Goal: Task Accomplishment & Management: Manage account settings

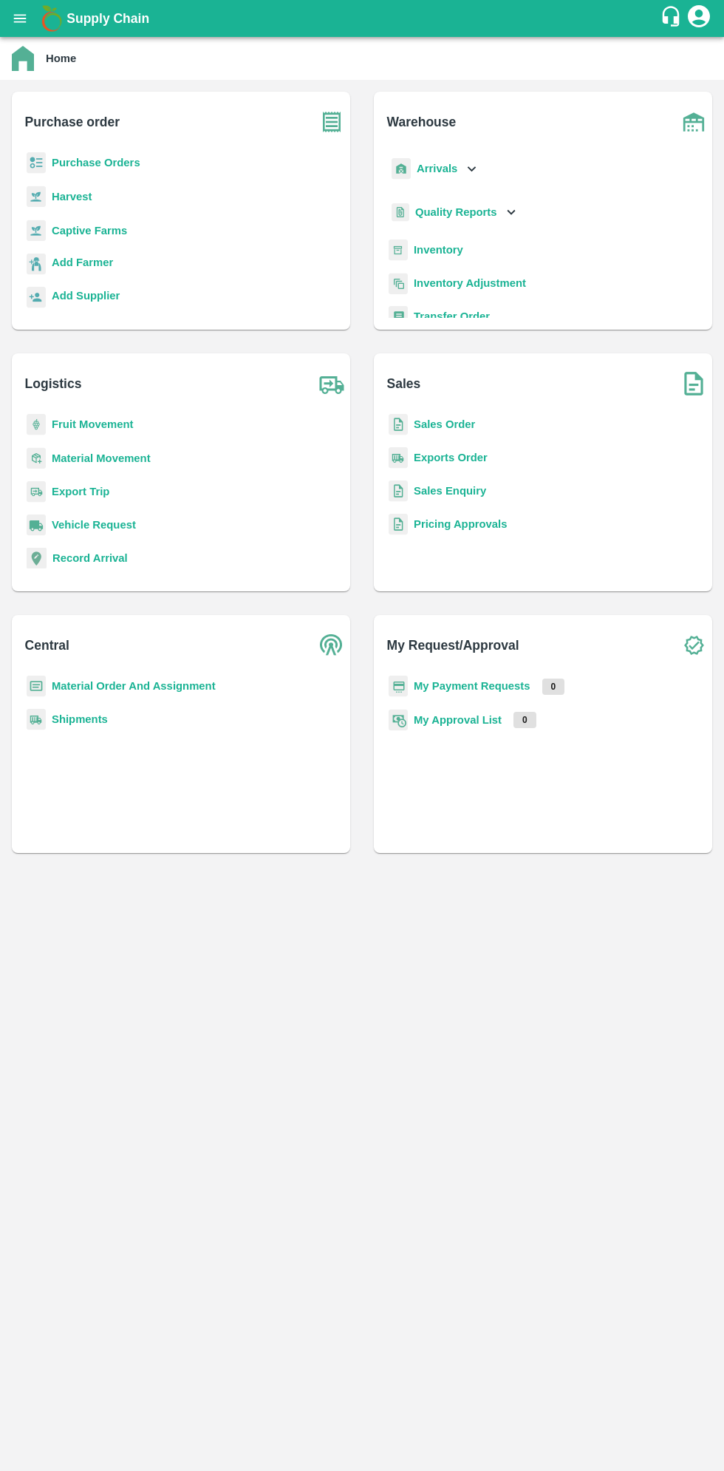
click at [20, 18] on icon "open drawer" at bounding box center [20, 18] width 13 height 8
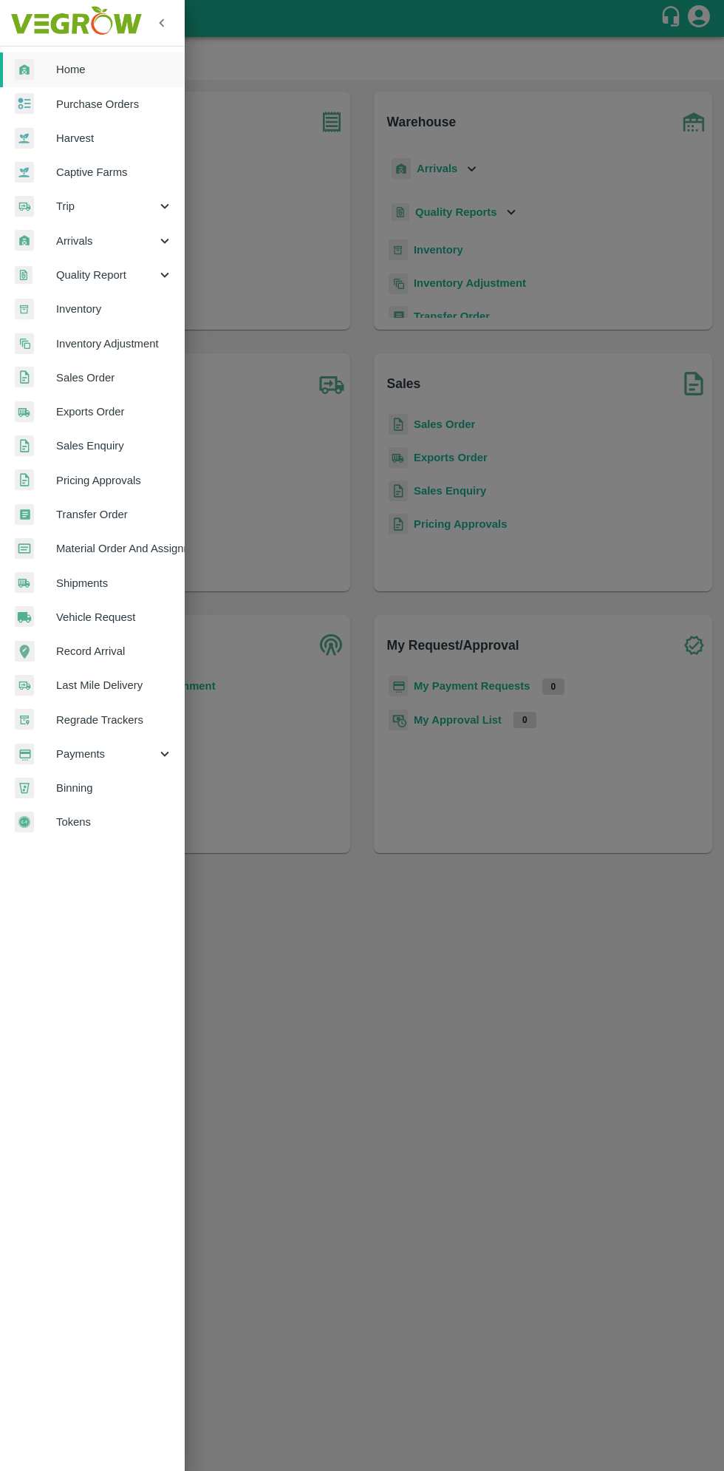
click at [86, 241] on span "Arrivals" at bounding box center [106, 241] width 101 height 16
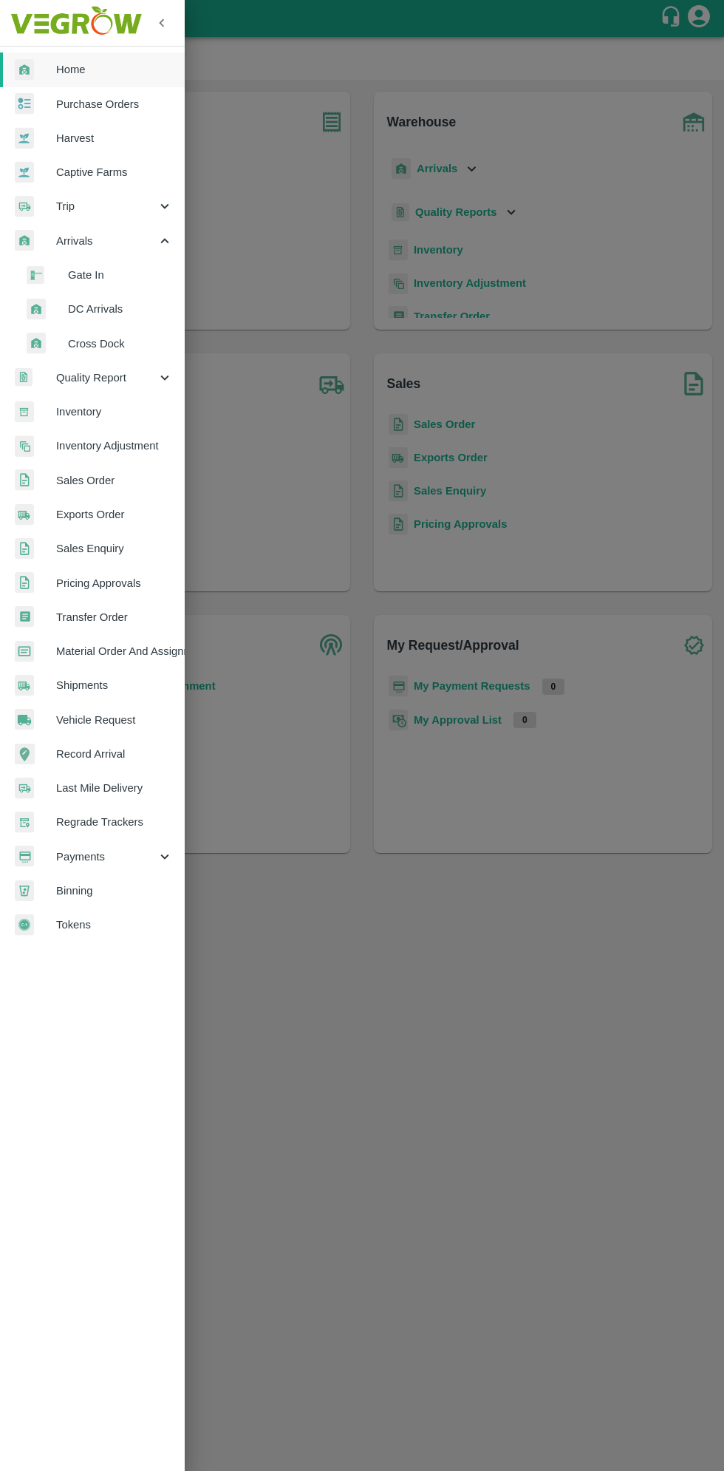
click at [91, 311] on span "DC Arrivals" at bounding box center [120, 309] width 105 height 16
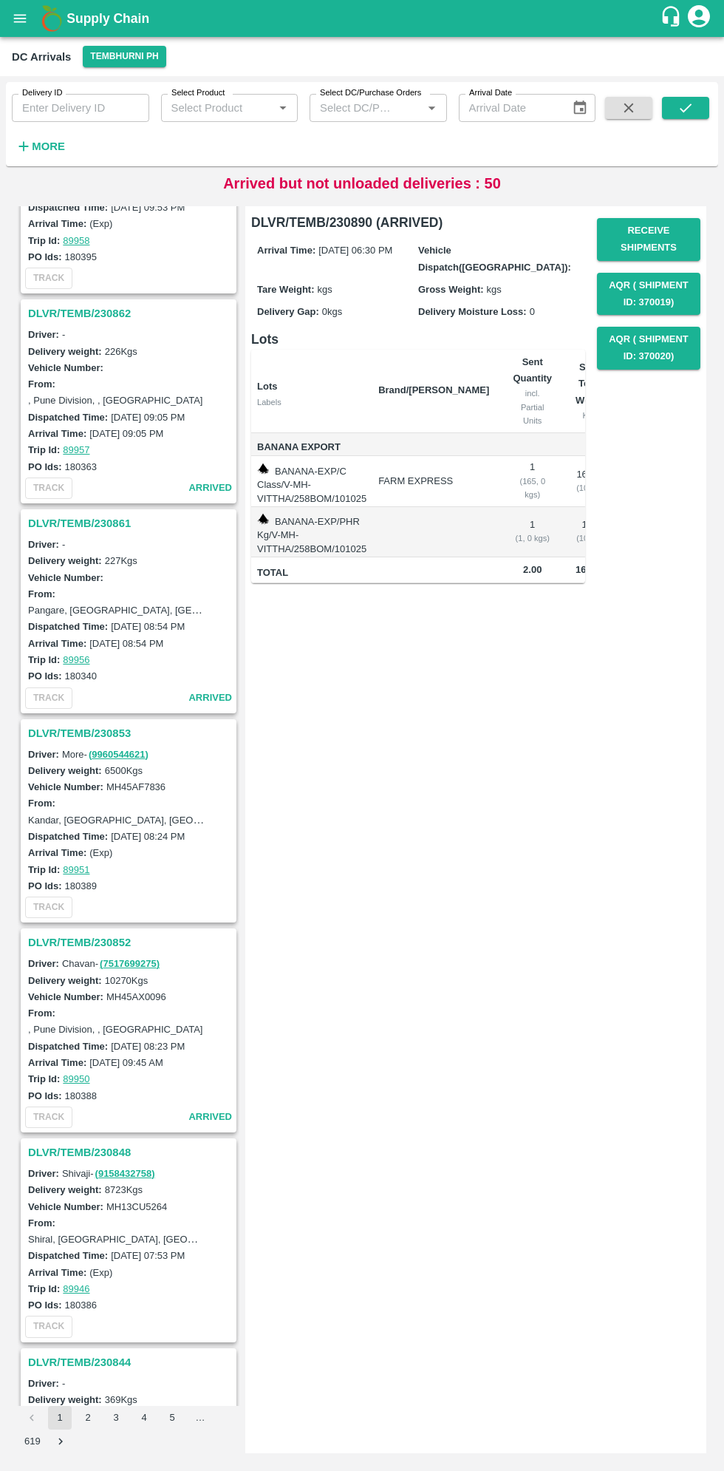
scroll to position [3058, 0]
click at [72, 936] on h3 "DLVR/TEMB/230852" at bounding box center [130, 941] width 205 height 19
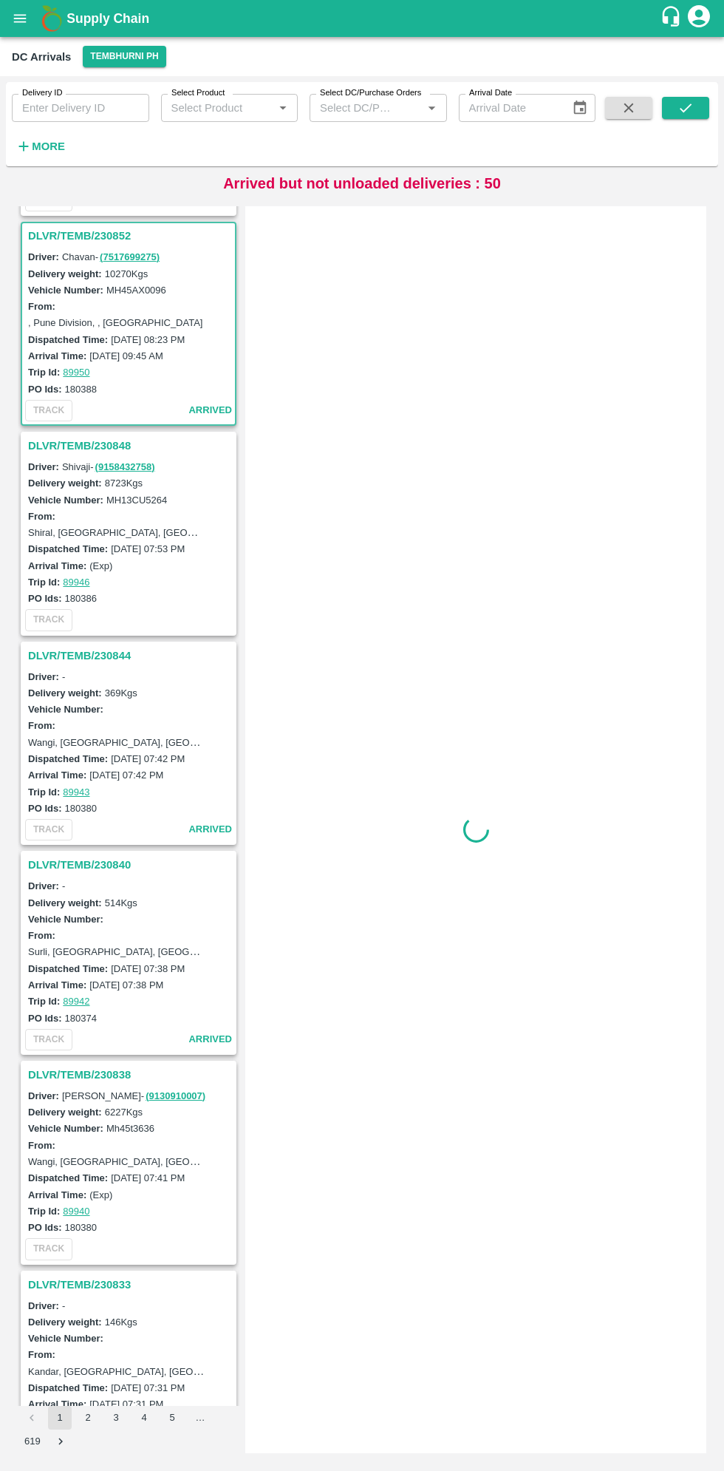
scroll to position [3767, 0]
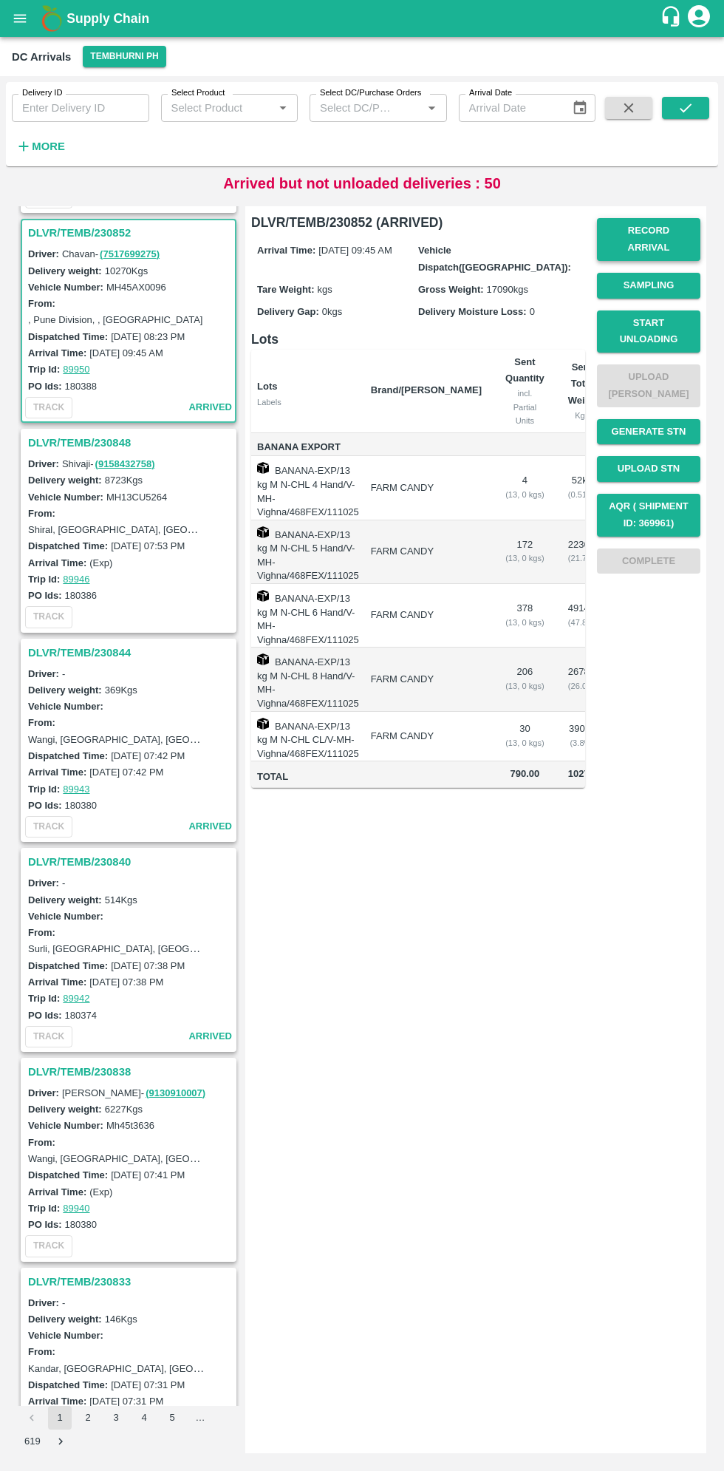
click at [673, 232] on button "Record Arrival" at bounding box center [648, 239] width 103 height 43
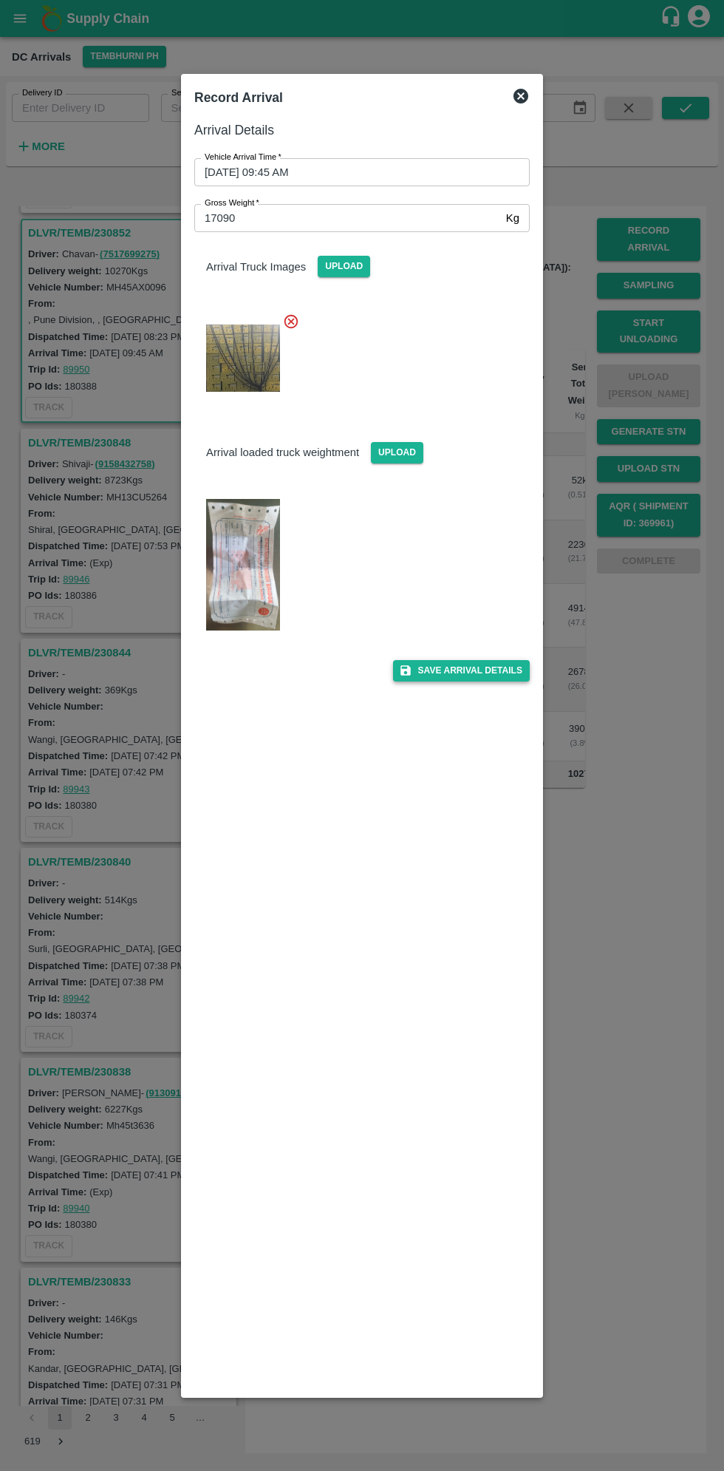
click at [479, 669] on button "Save Arrival Details" at bounding box center [461, 670] width 137 height 21
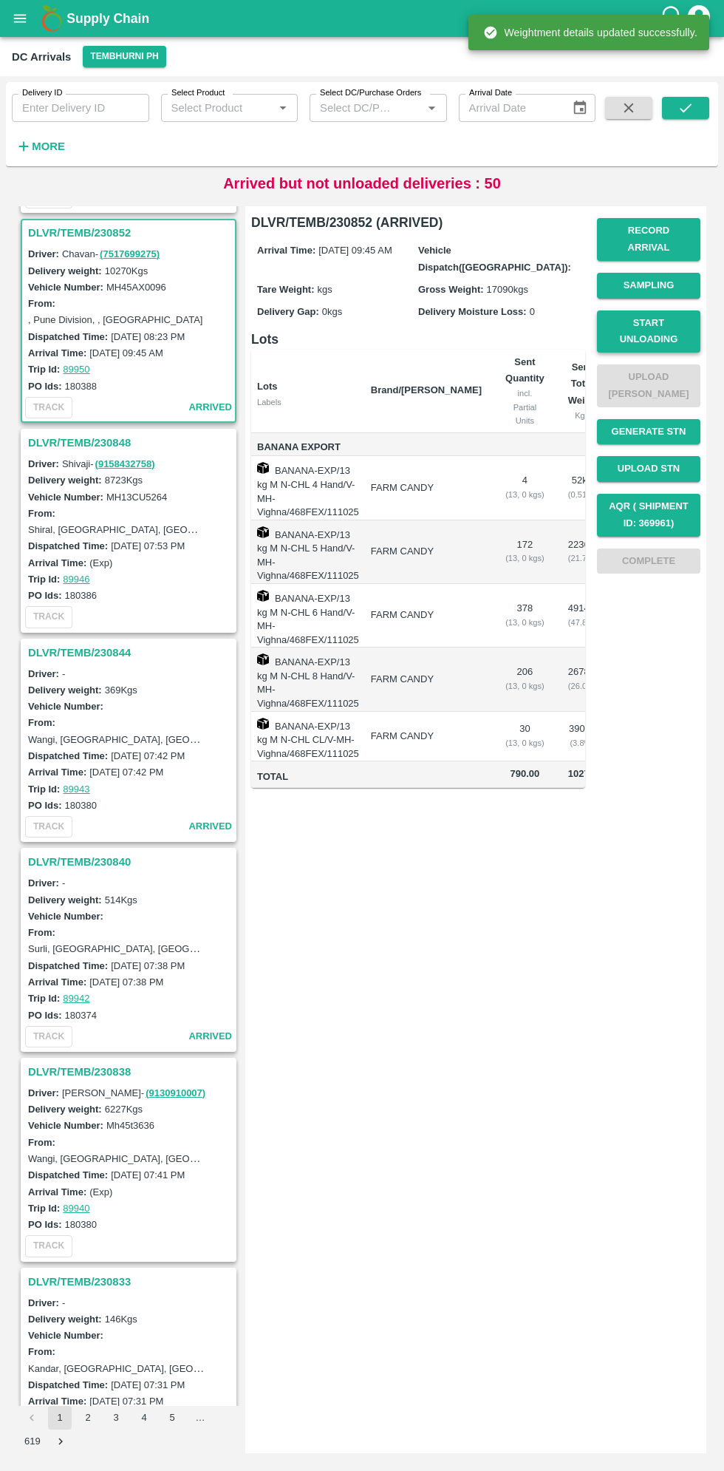
click at [665, 328] on button "Start Unloading" at bounding box center [648, 331] width 103 height 43
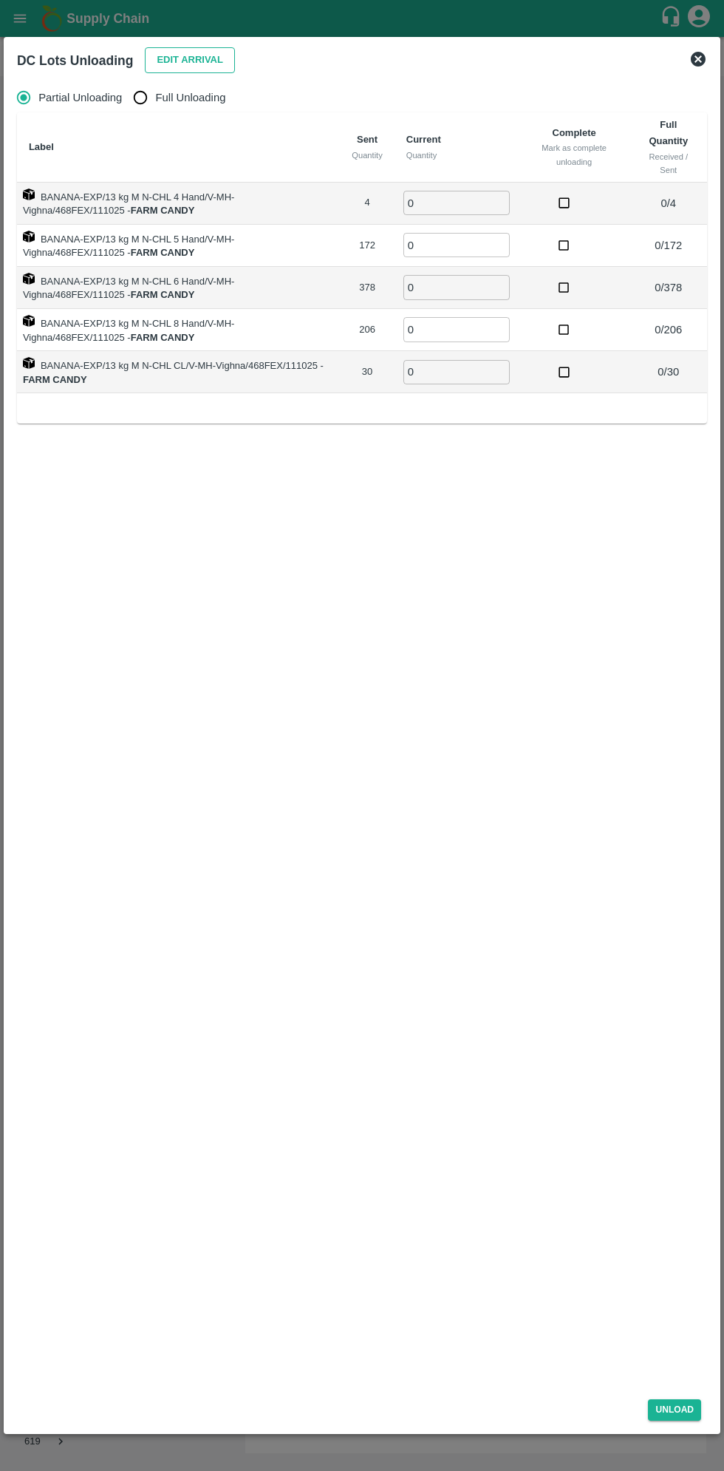
click at [191, 60] on button "Edit Arrival" at bounding box center [190, 60] width 90 height 26
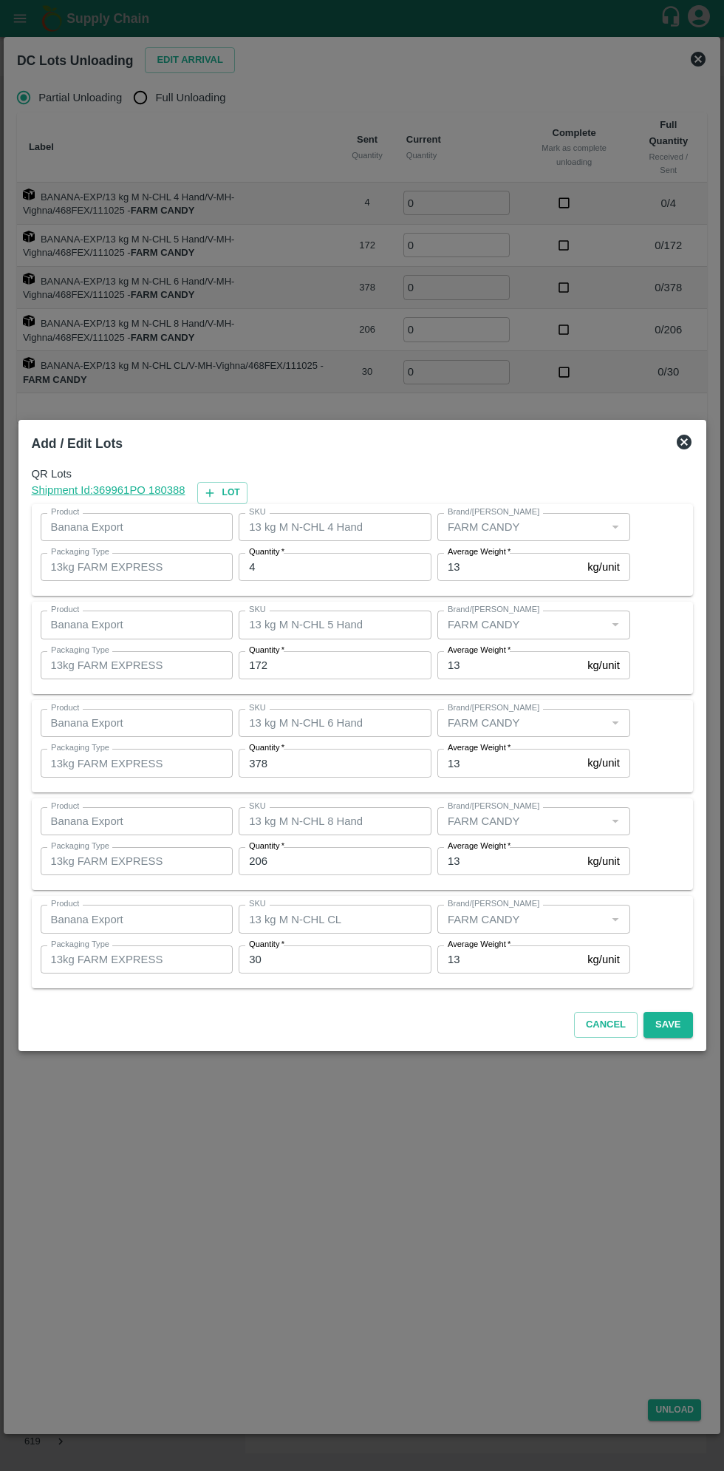
click at [297, 567] on input "4" at bounding box center [335, 567] width 193 height 28
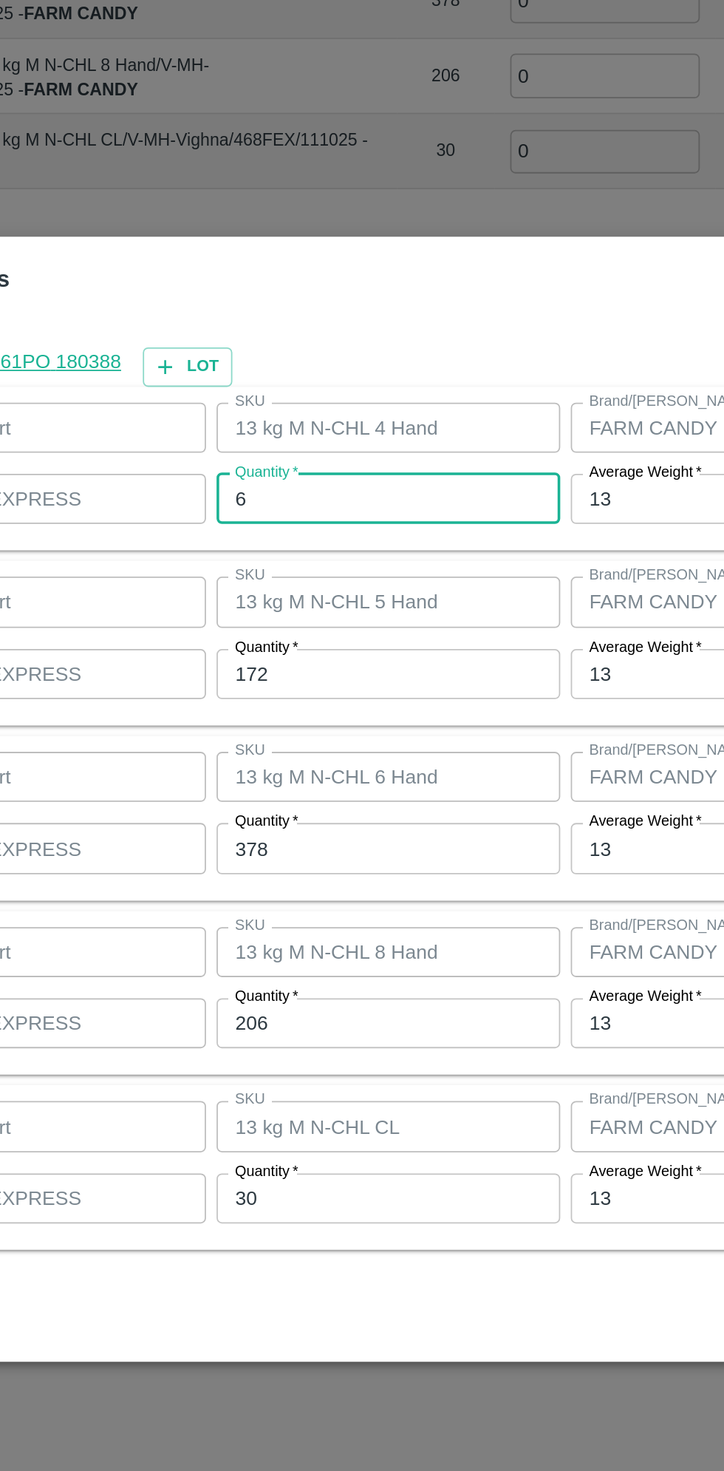
type input "6"
click at [288, 669] on input "172" at bounding box center [335, 665] width 193 height 28
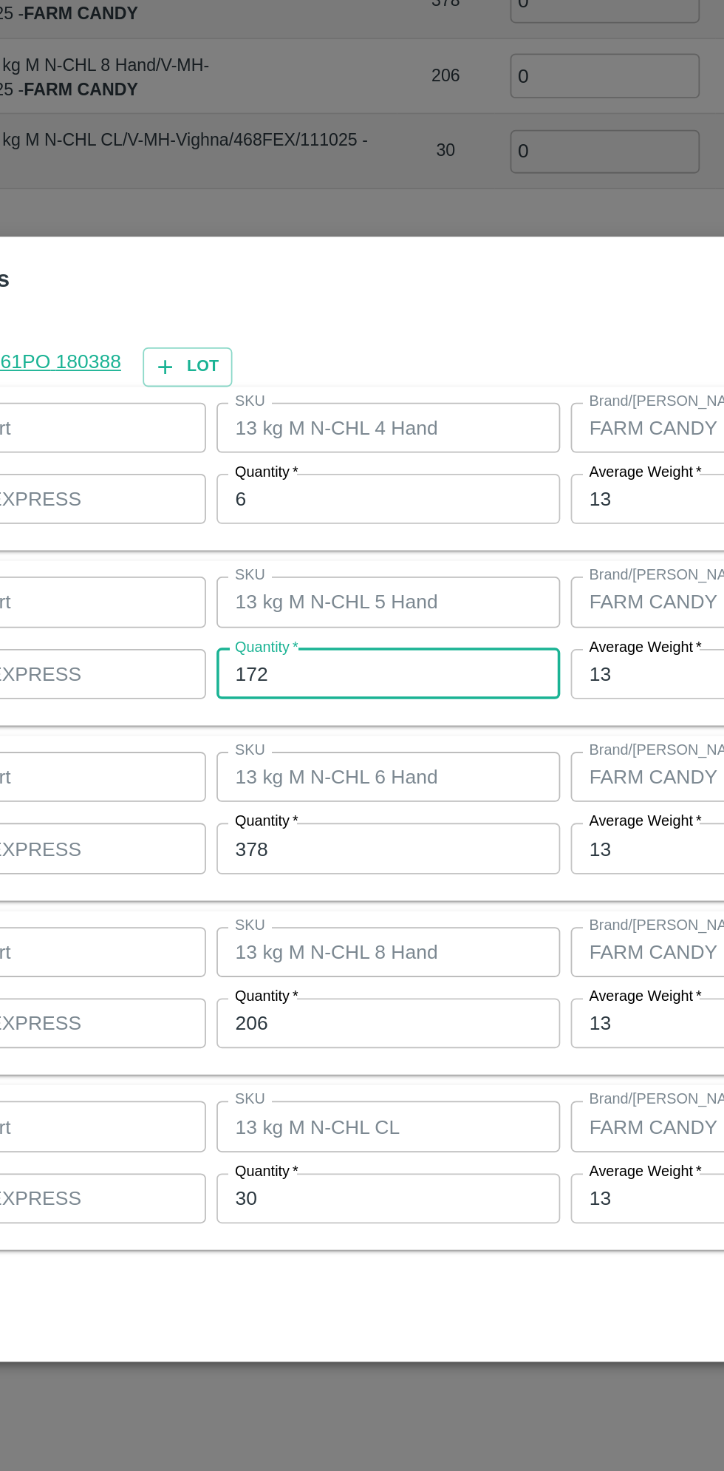
click at [287, 767] on input "378" at bounding box center [335, 763] width 193 height 28
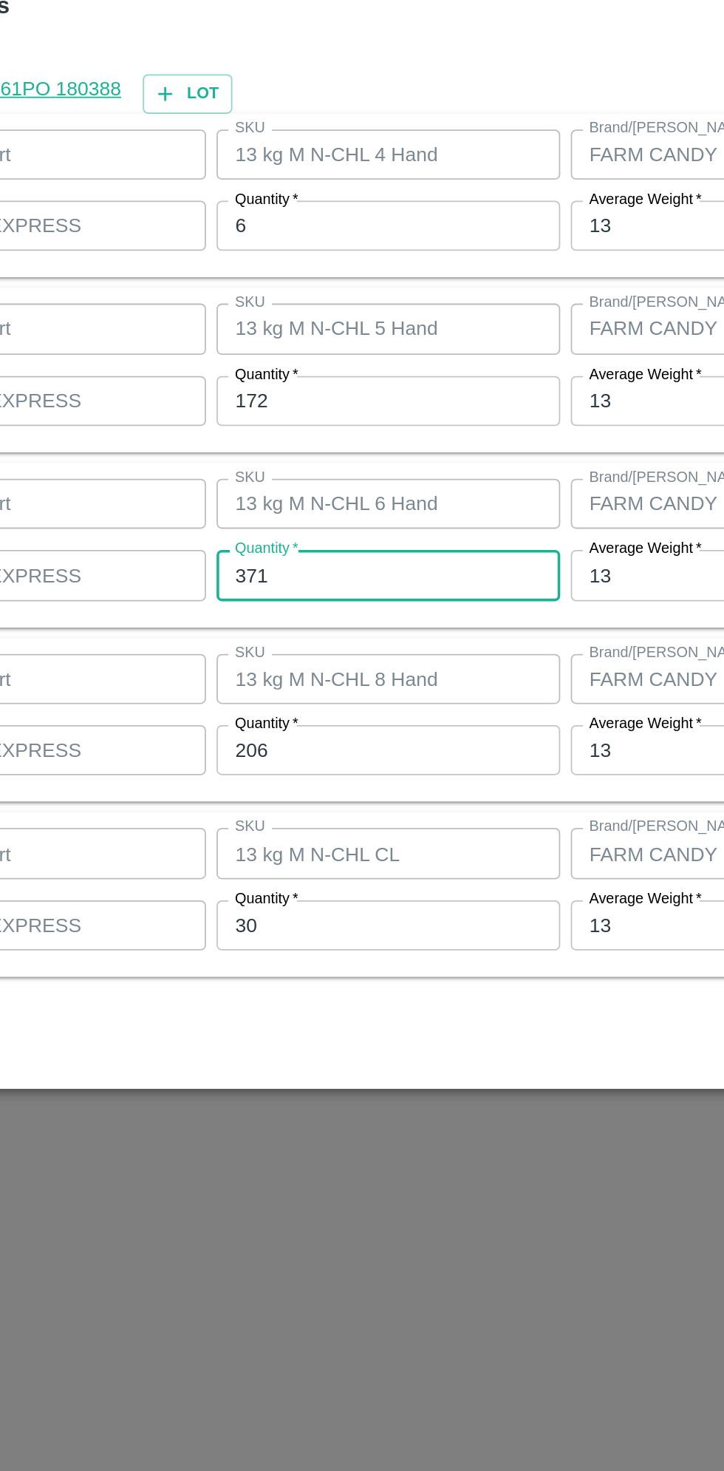
type input "371"
click at [293, 865] on input "206" at bounding box center [335, 861] width 193 height 28
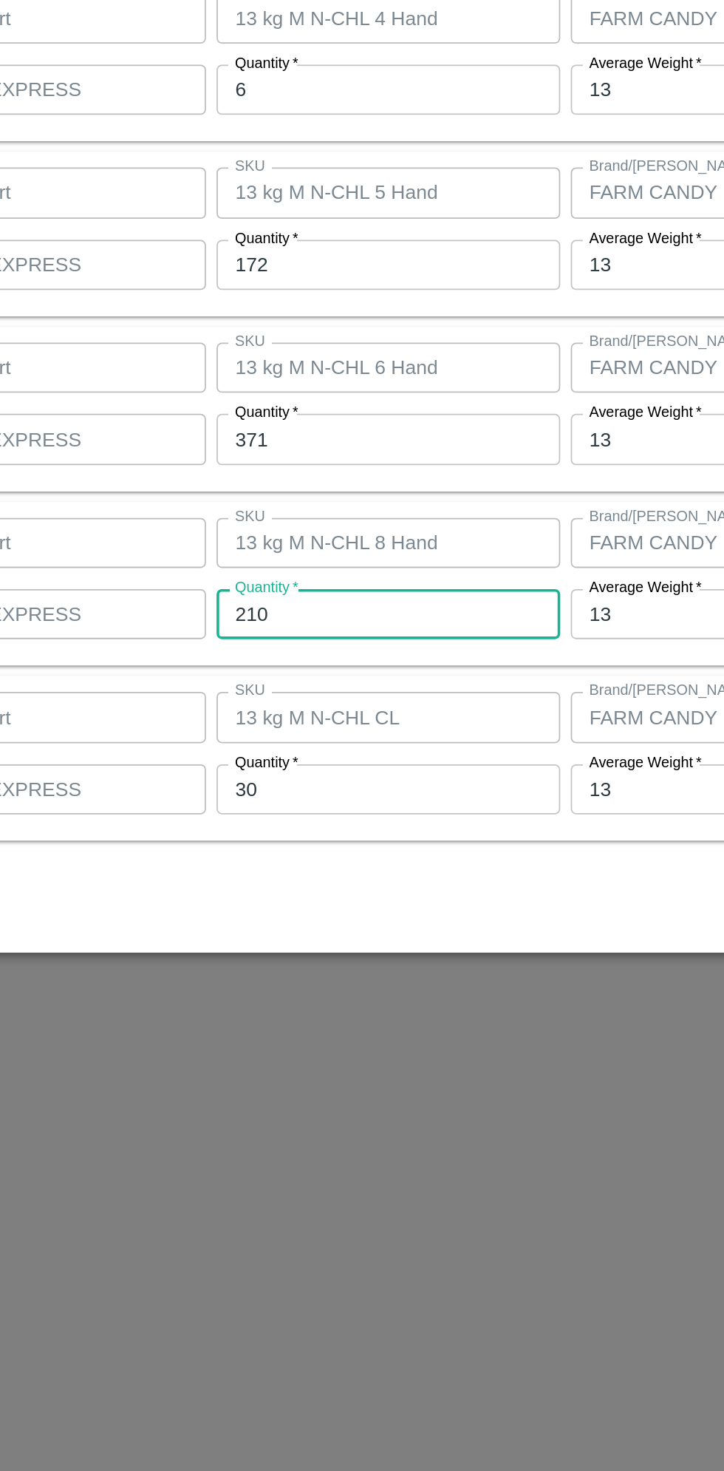
type input "210"
click at [282, 962] on input "30" at bounding box center [335, 959] width 193 height 28
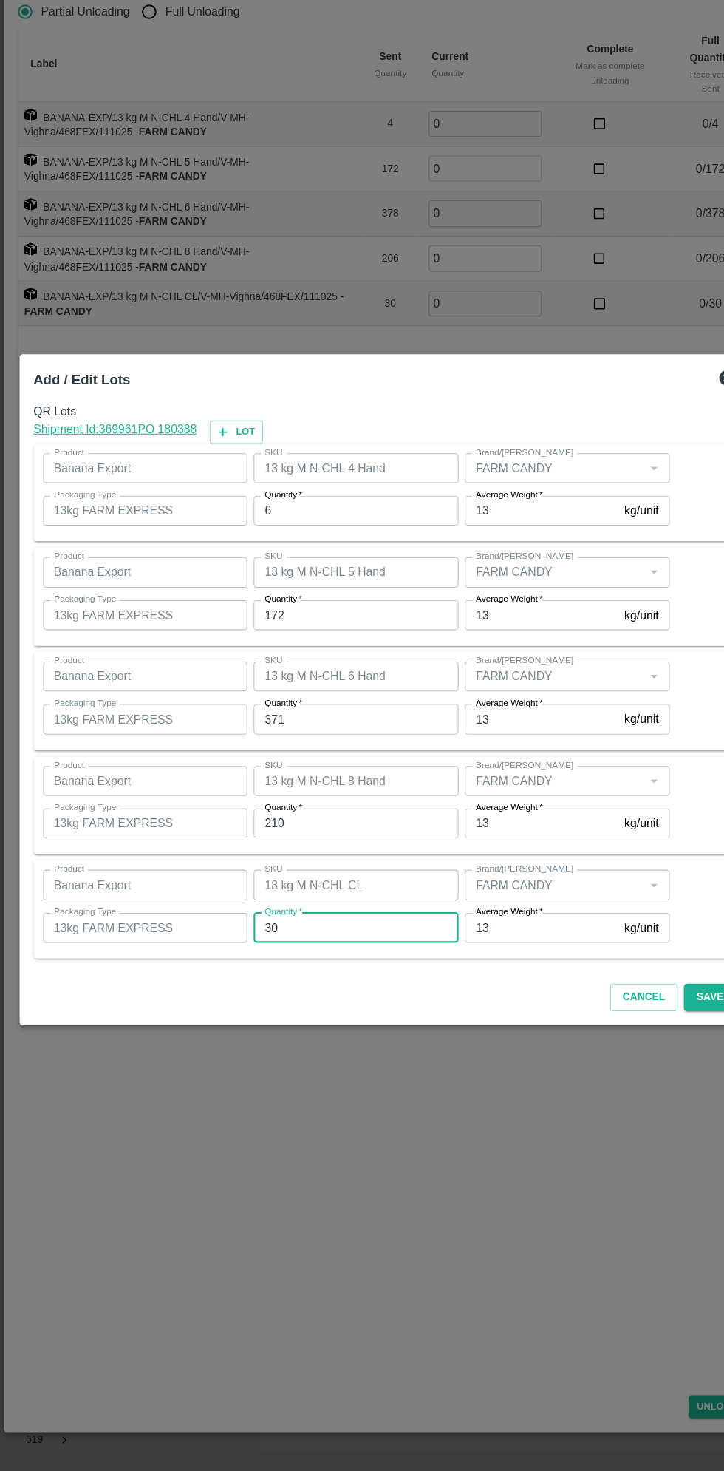
scroll to position [0, 0]
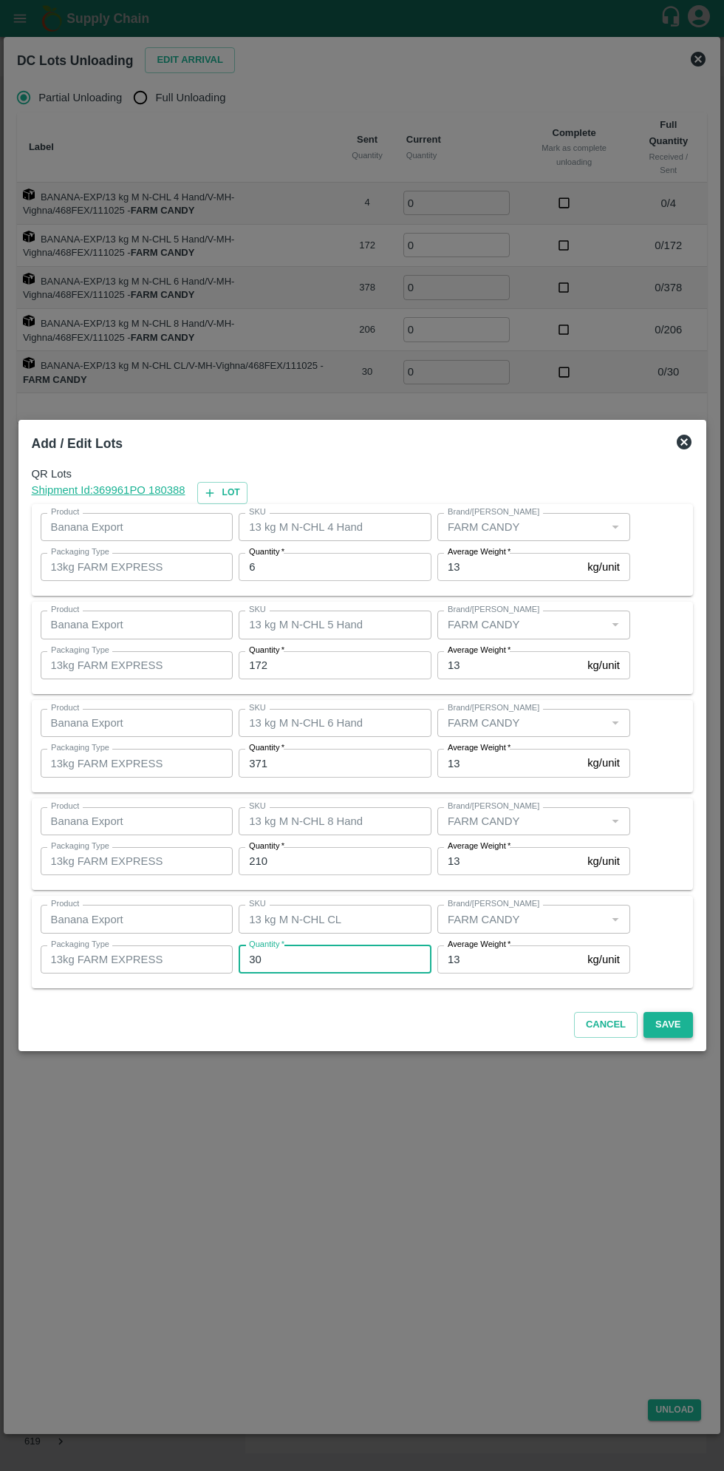
click at [671, 1024] on button "Save" at bounding box center [668, 1025] width 49 height 26
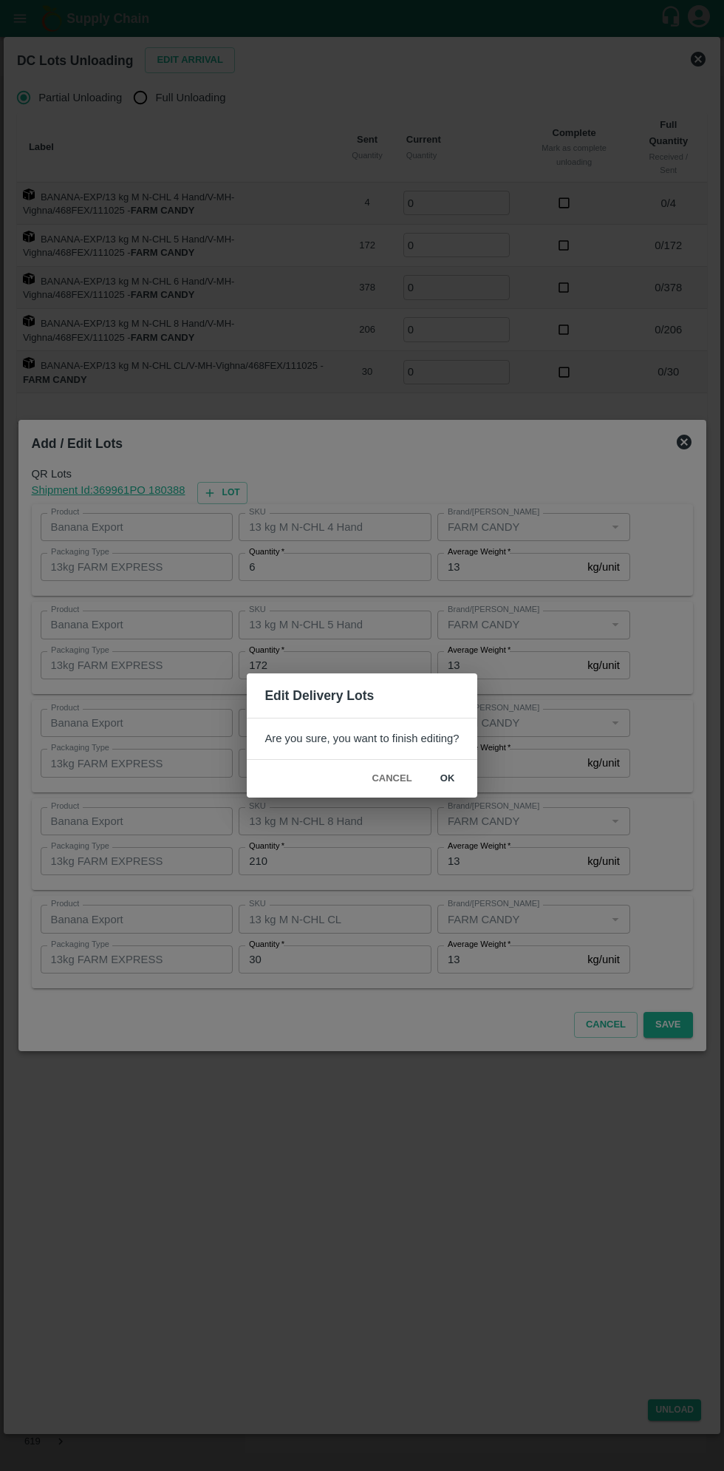
click at [448, 778] on button "ok" at bounding box center [447, 779] width 47 height 26
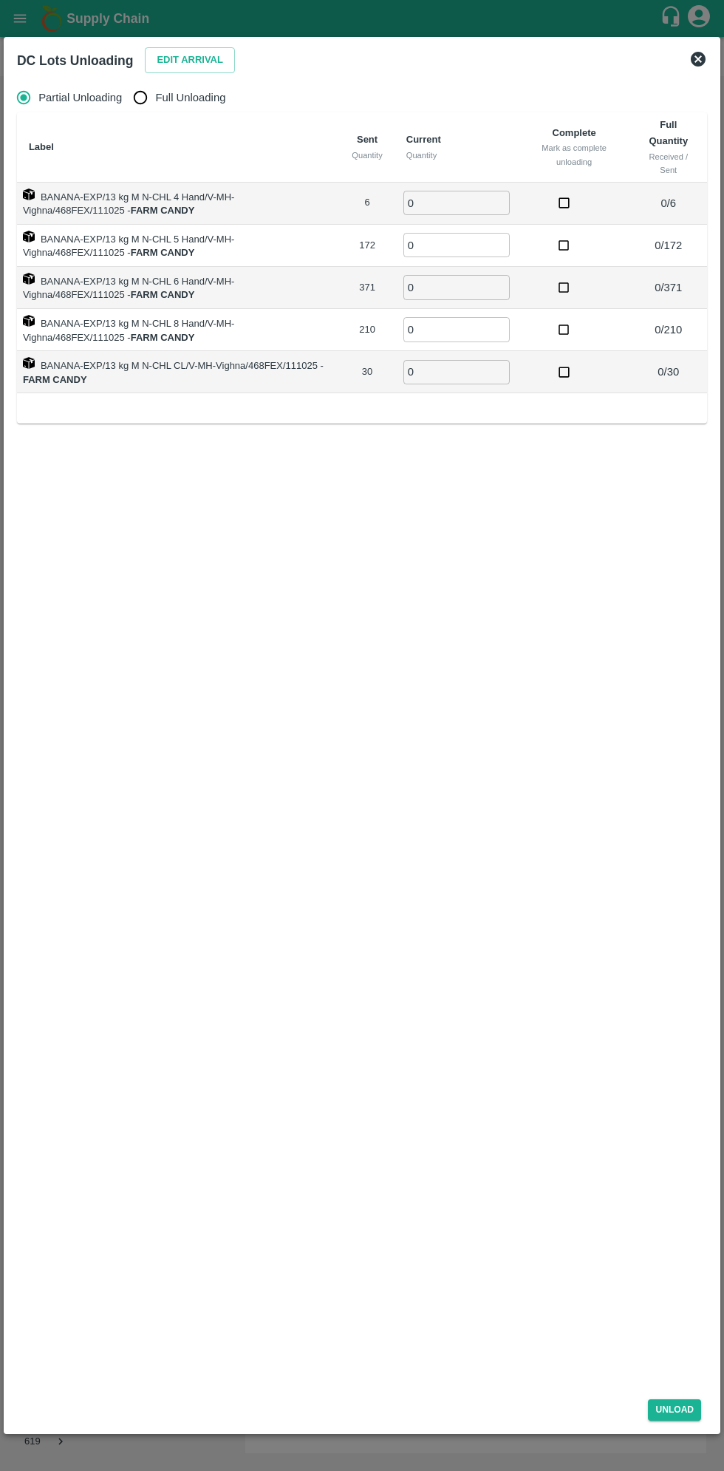
click at [186, 97] on span "Full Unloading" at bounding box center [191, 97] width 70 height 16
click at [155, 97] on input "Full Unloading" at bounding box center [141, 98] width 30 height 30
radio input "true"
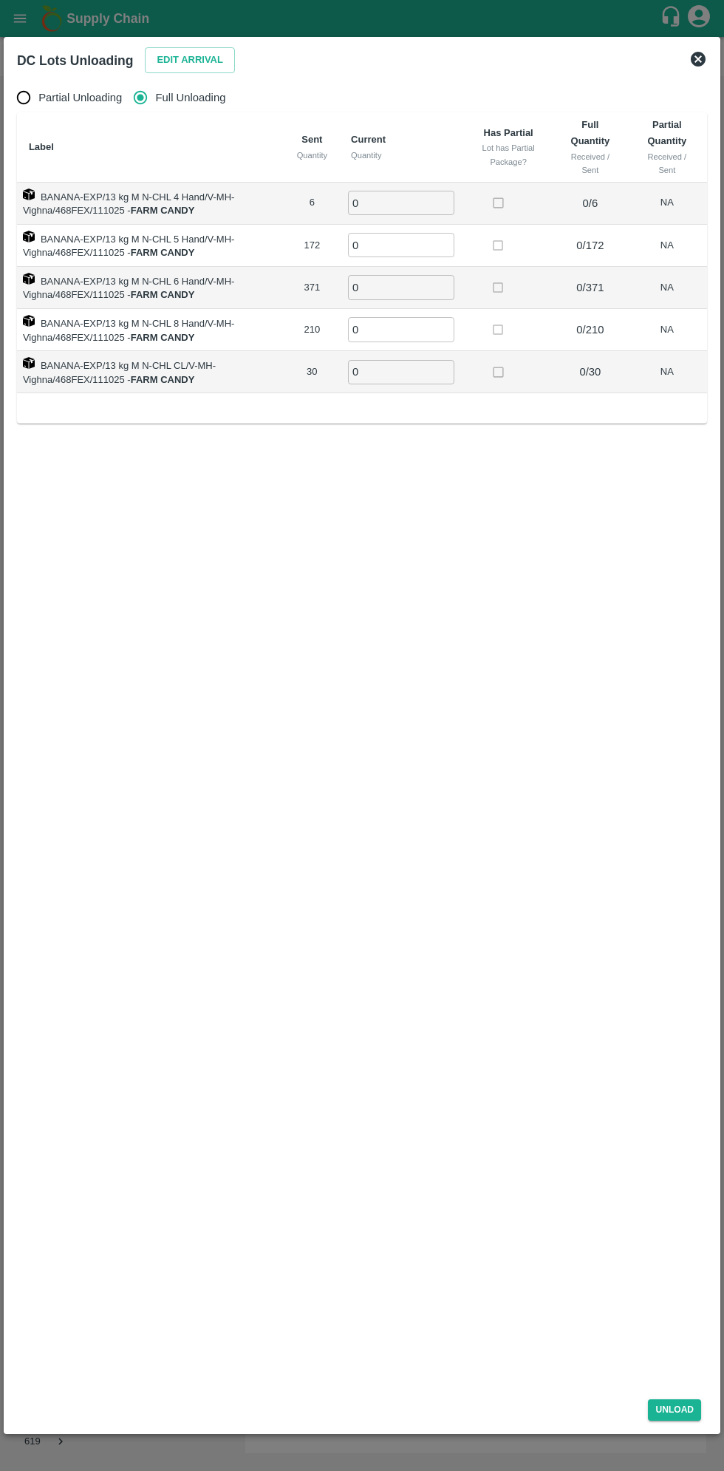
click at [390, 203] on input "0" at bounding box center [401, 203] width 106 height 24
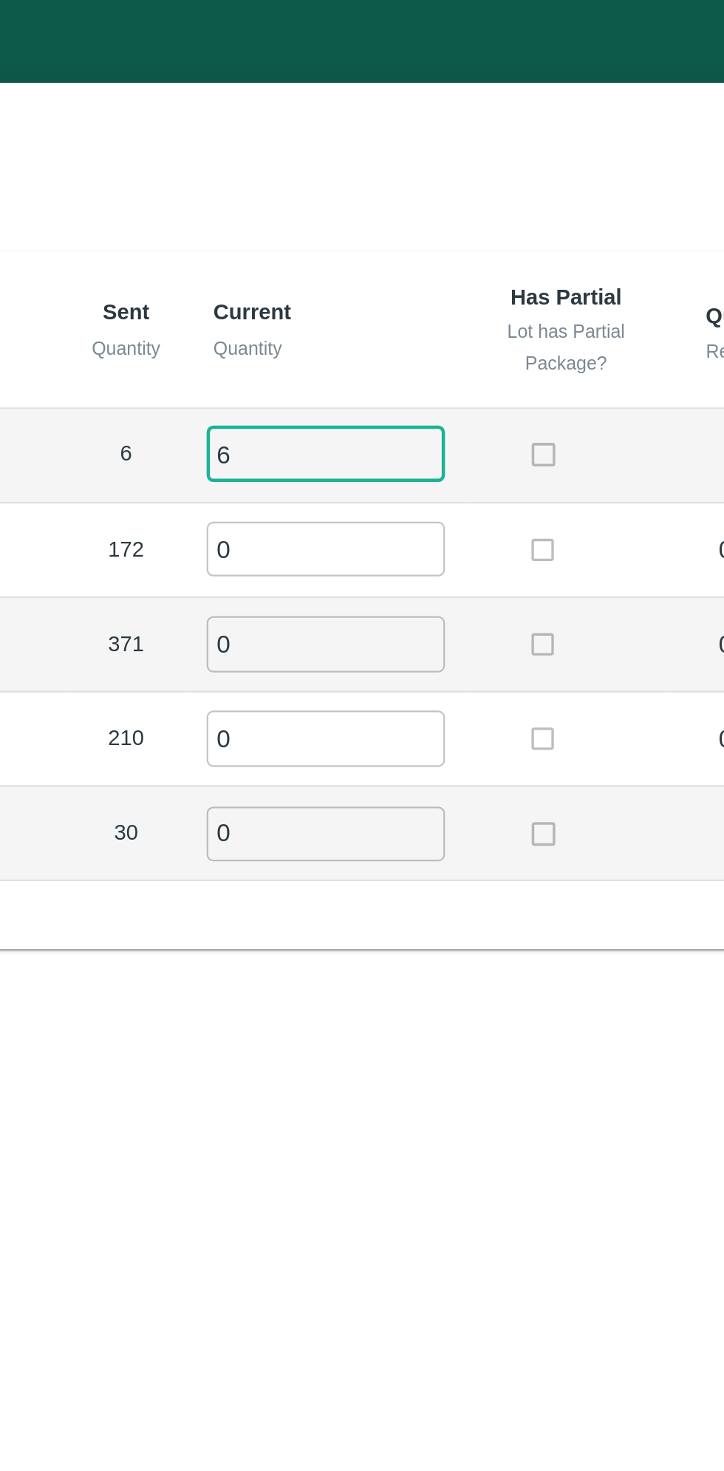
type input "6"
click at [391, 244] on input "0" at bounding box center [401, 245] width 106 height 24
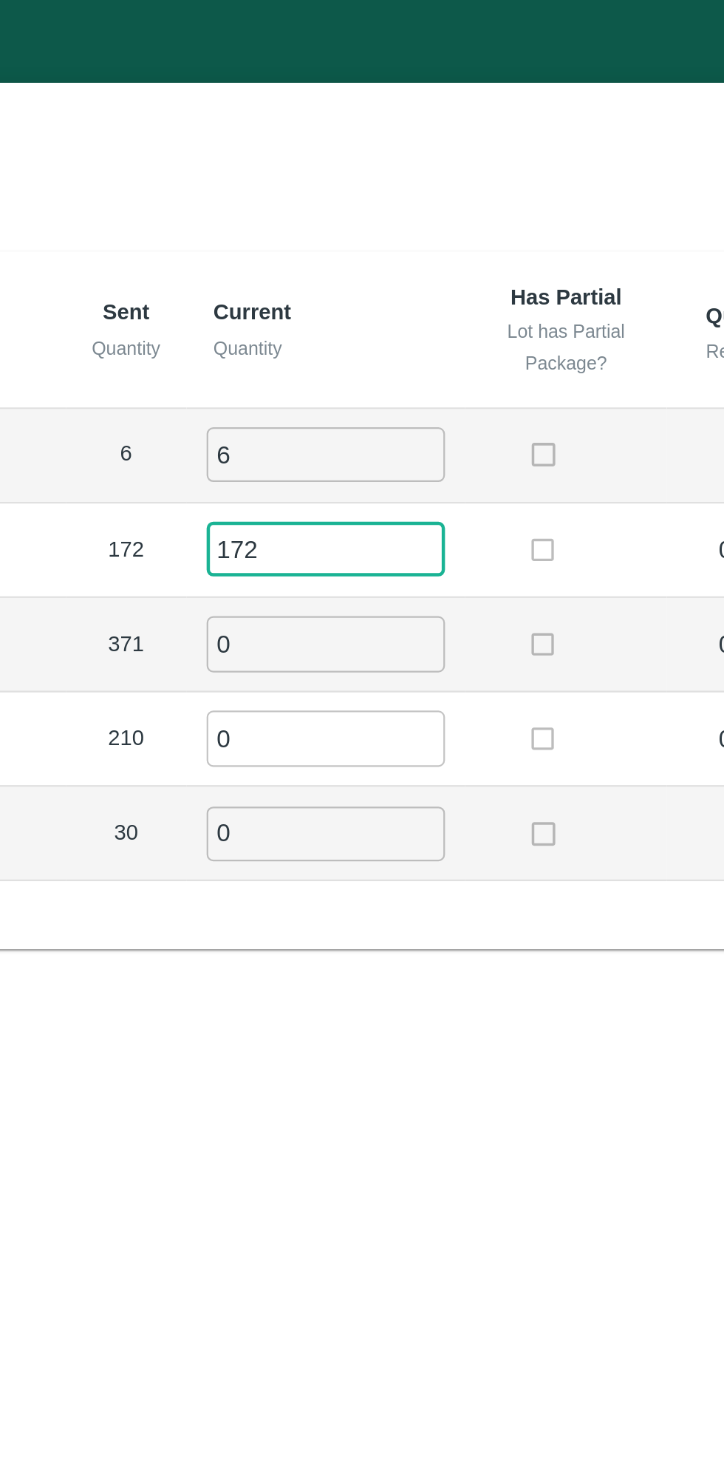
type input "172"
click at [388, 290] on input "0" at bounding box center [401, 287] width 106 height 24
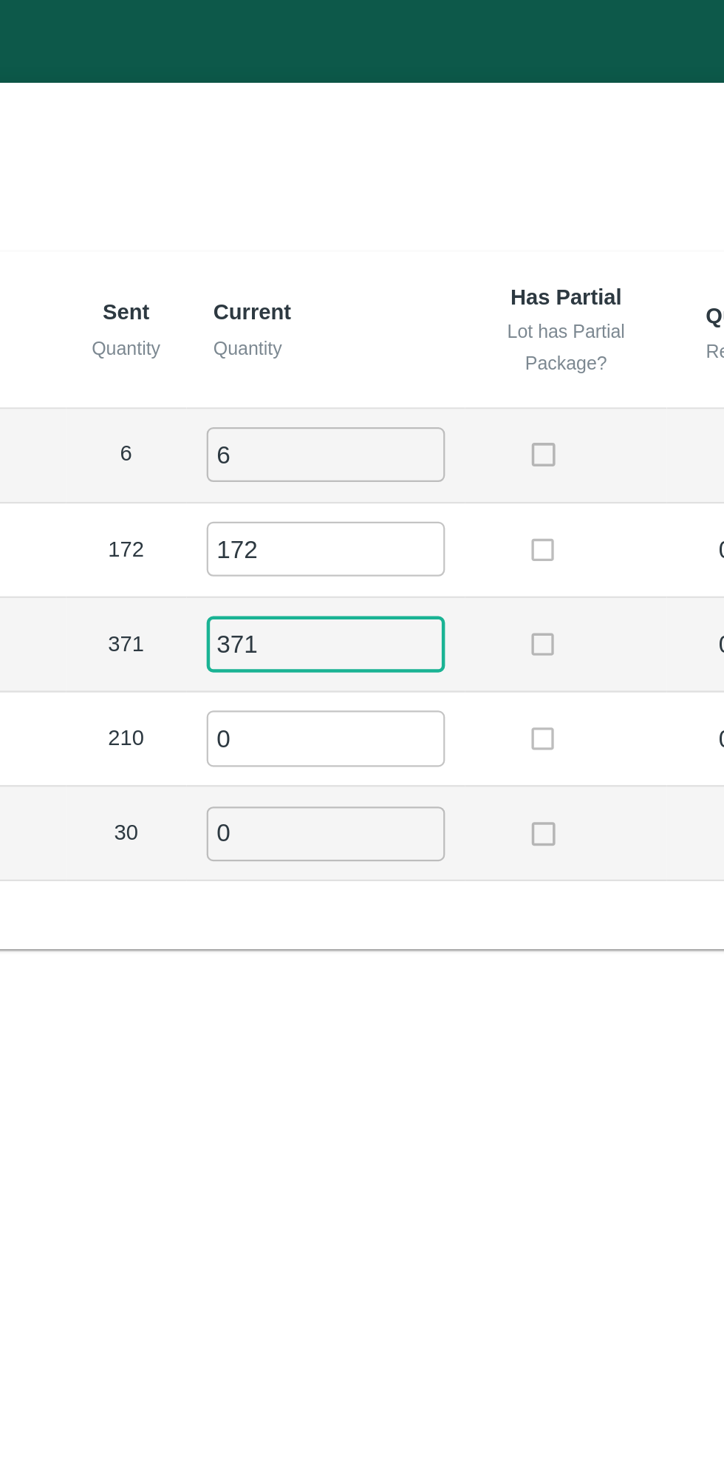
type input "371"
click at [377, 330] on input "0" at bounding box center [401, 329] width 106 height 24
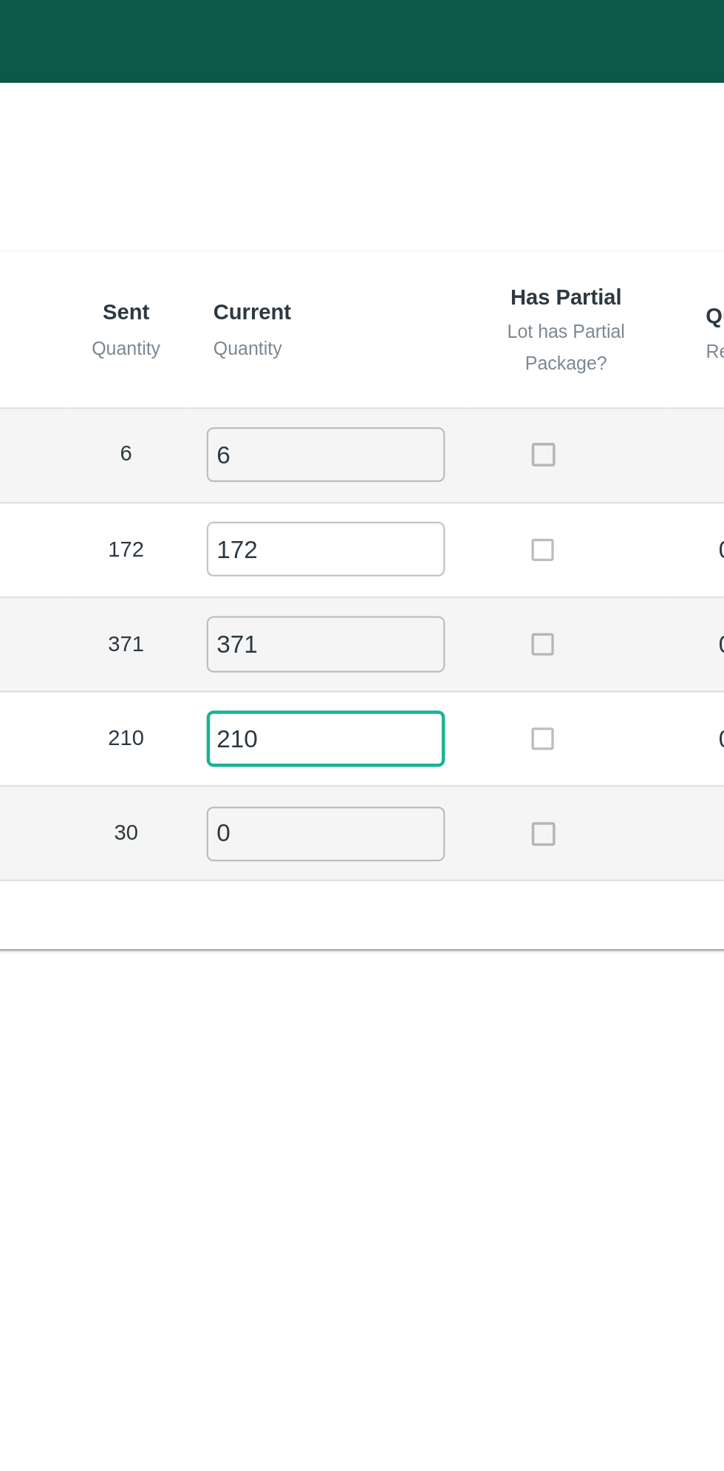
type input "210"
click at [388, 372] on input "0" at bounding box center [401, 372] width 106 height 24
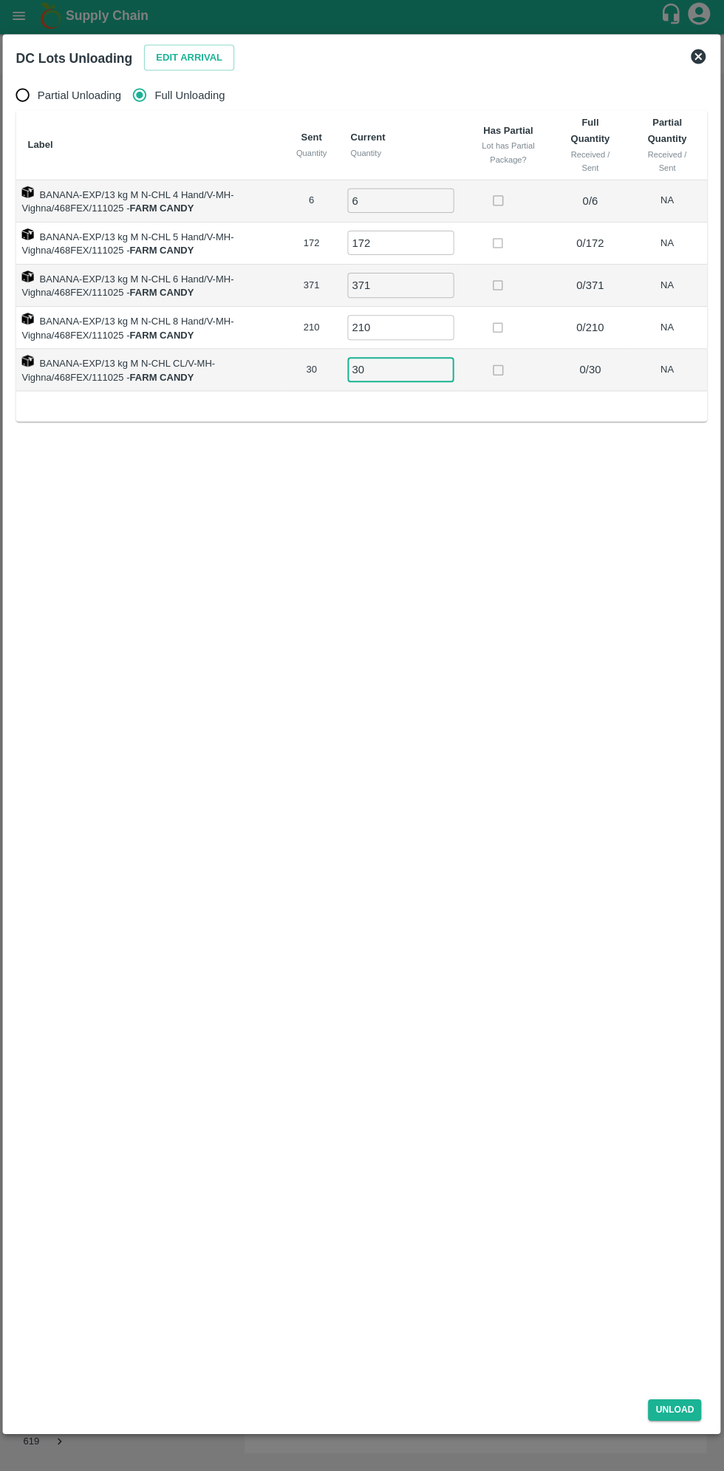
type input "30"
click at [690, 1422] on div "Unload" at bounding box center [362, 1406] width 702 height 39
click at [673, 1408] on button "Unload" at bounding box center [674, 1409] width 53 height 21
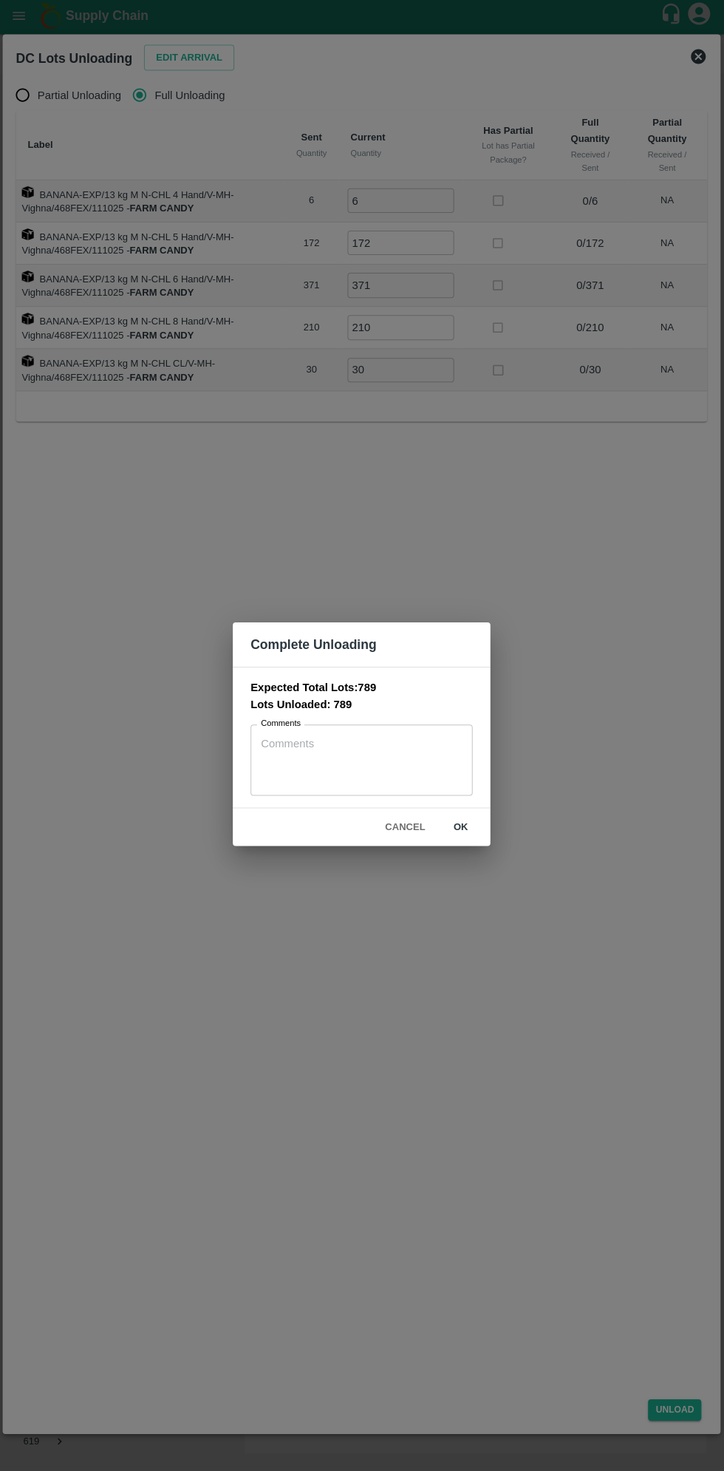
click at [309, 754] on textarea "Comments" at bounding box center [362, 761] width 201 height 47
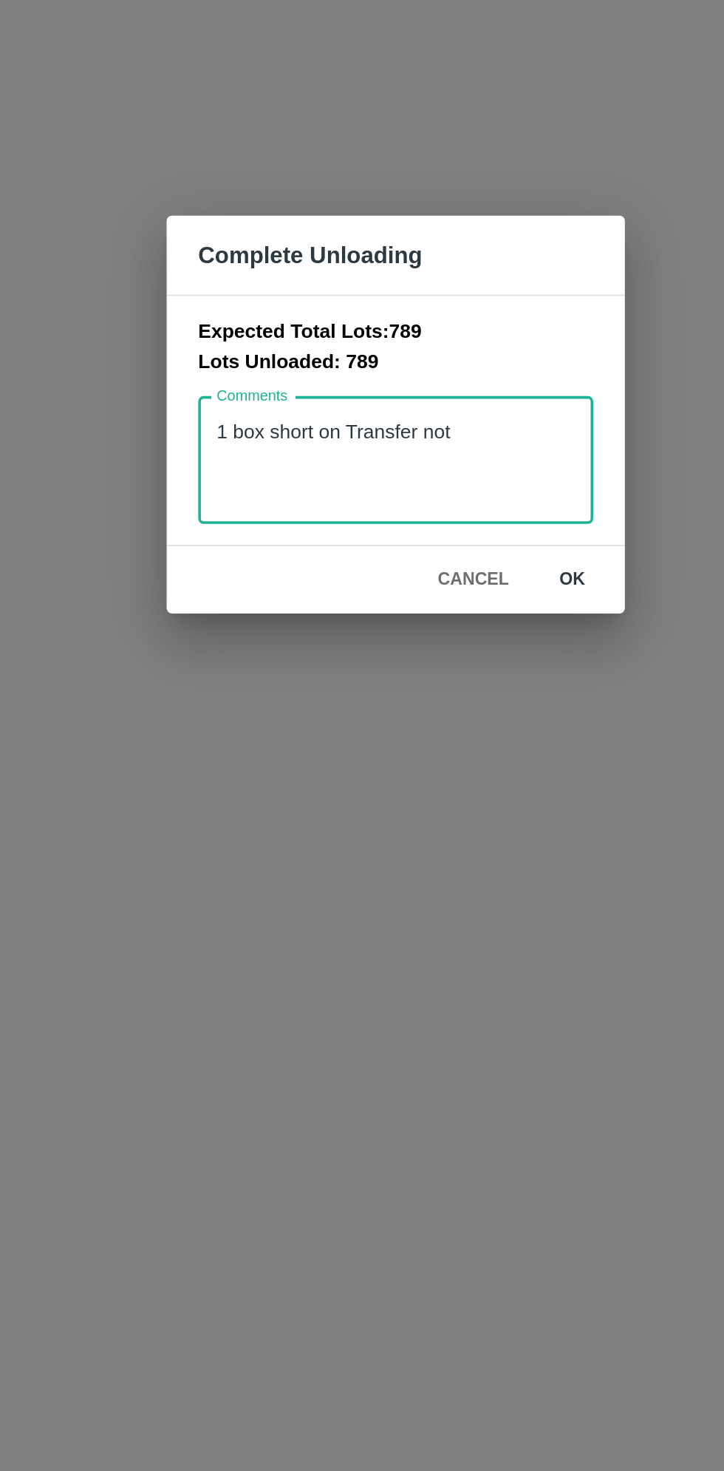
type textarea "1 box short on Transfer not"
click at [461, 837] on button "ok" at bounding box center [461, 828] width 47 height 26
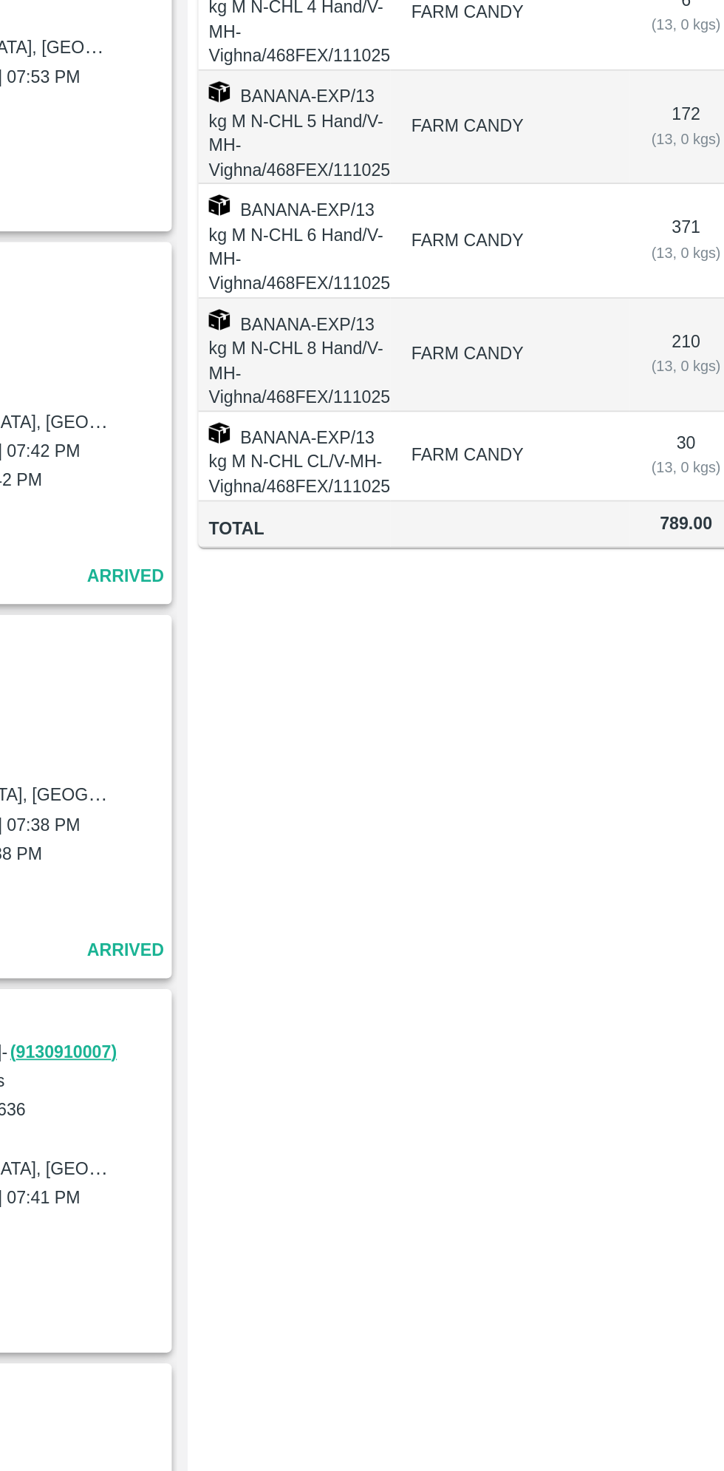
scroll to position [3767, 0]
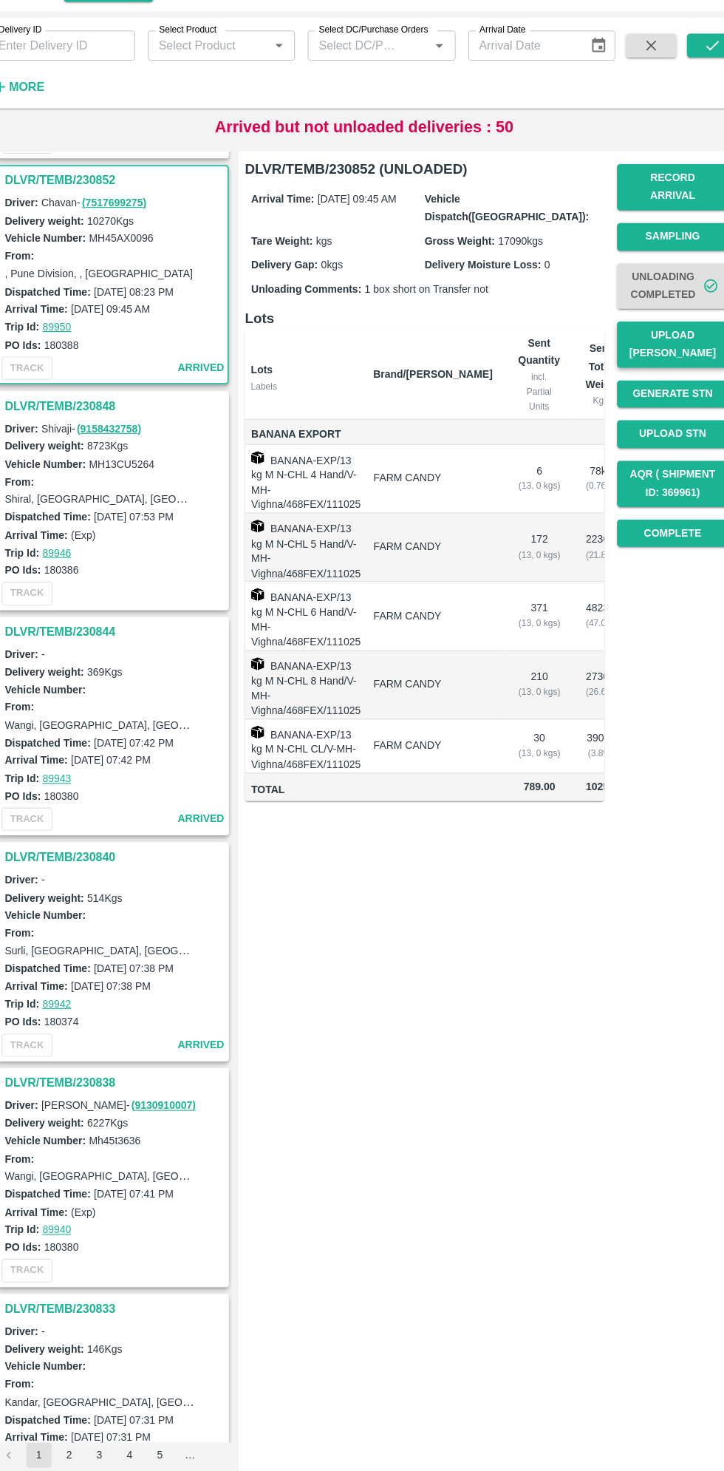
click at [643, 377] on button "Upload [PERSON_NAME]" at bounding box center [648, 385] width 103 height 43
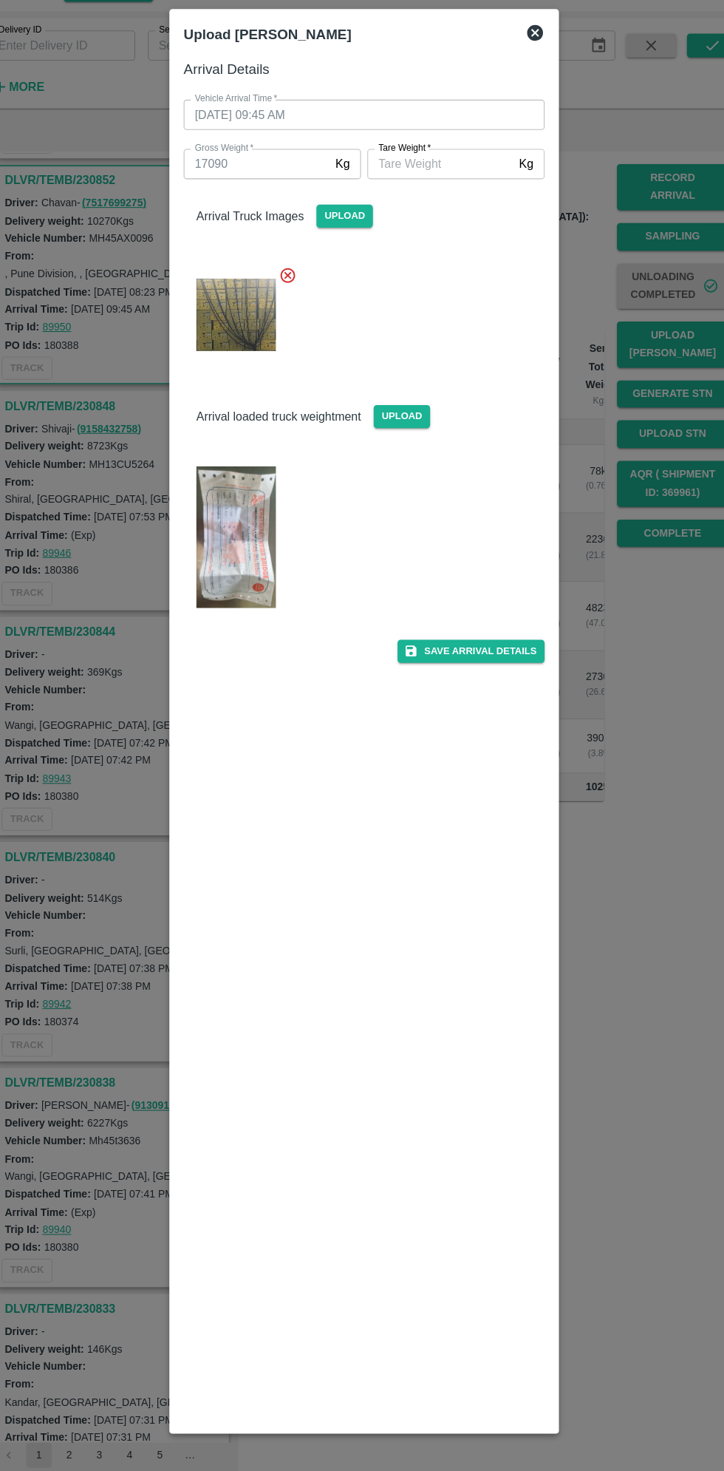
click at [417, 219] on input "[PERSON_NAME]   *" at bounding box center [432, 218] width 135 height 28
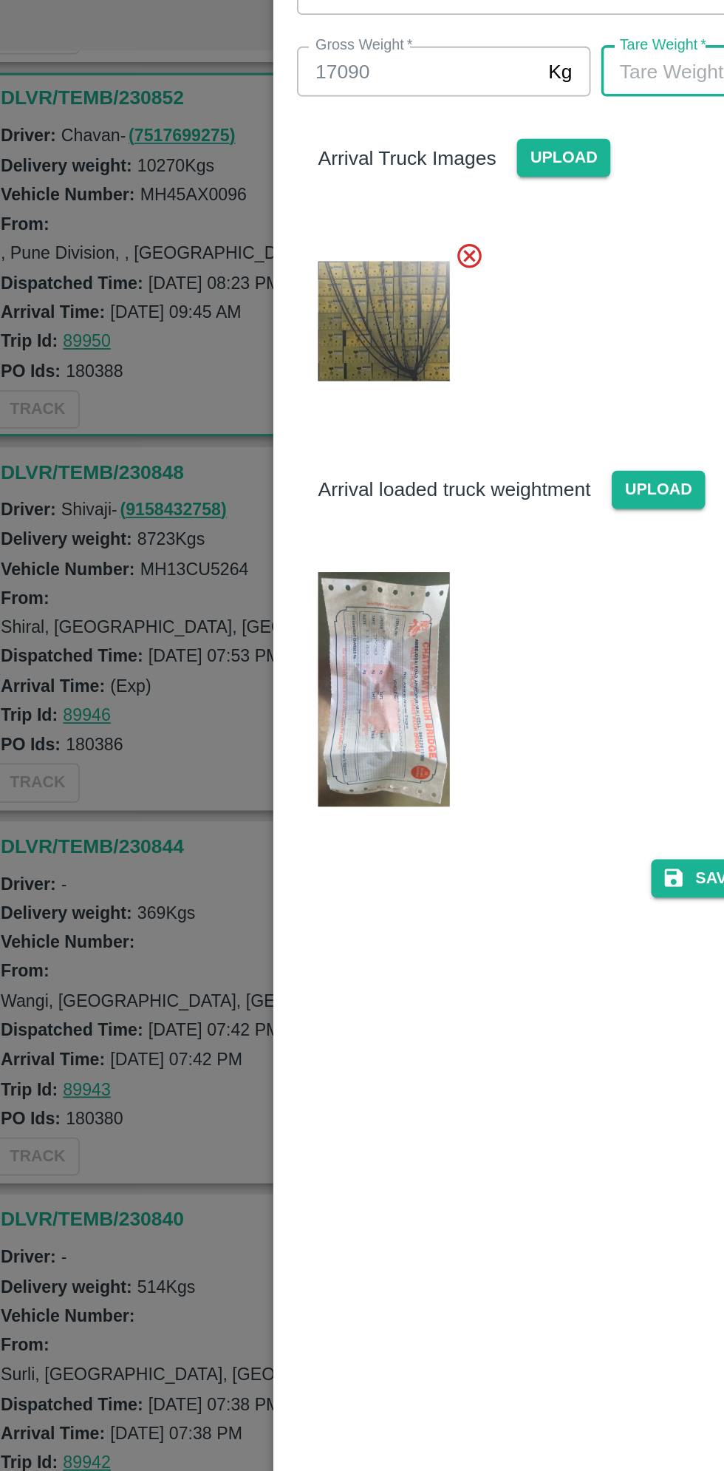
click at [250, 551] on img at bounding box center [243, 565] width 74 height 132
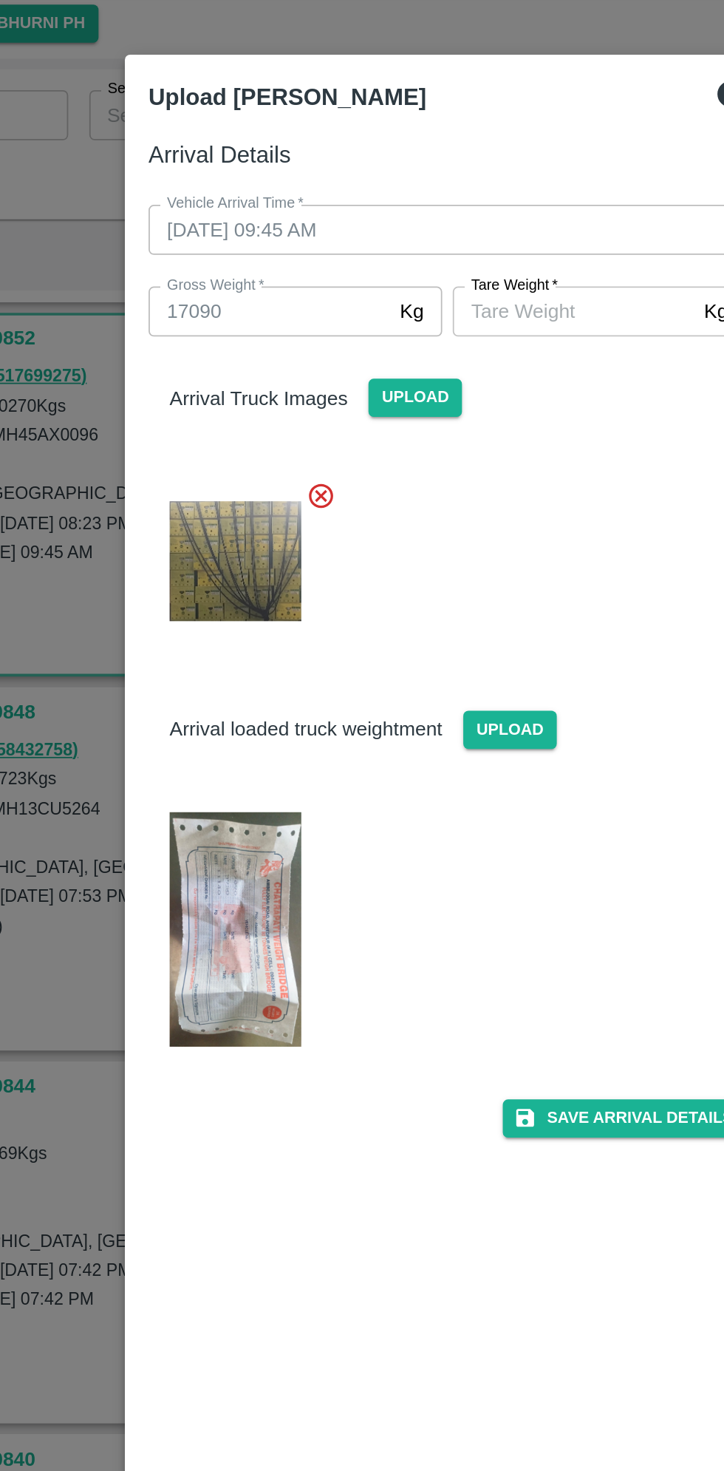
click at [418, 220] on input "[PERSON_NAME]   *" at bounding box center [432, 218] width 135 height 28
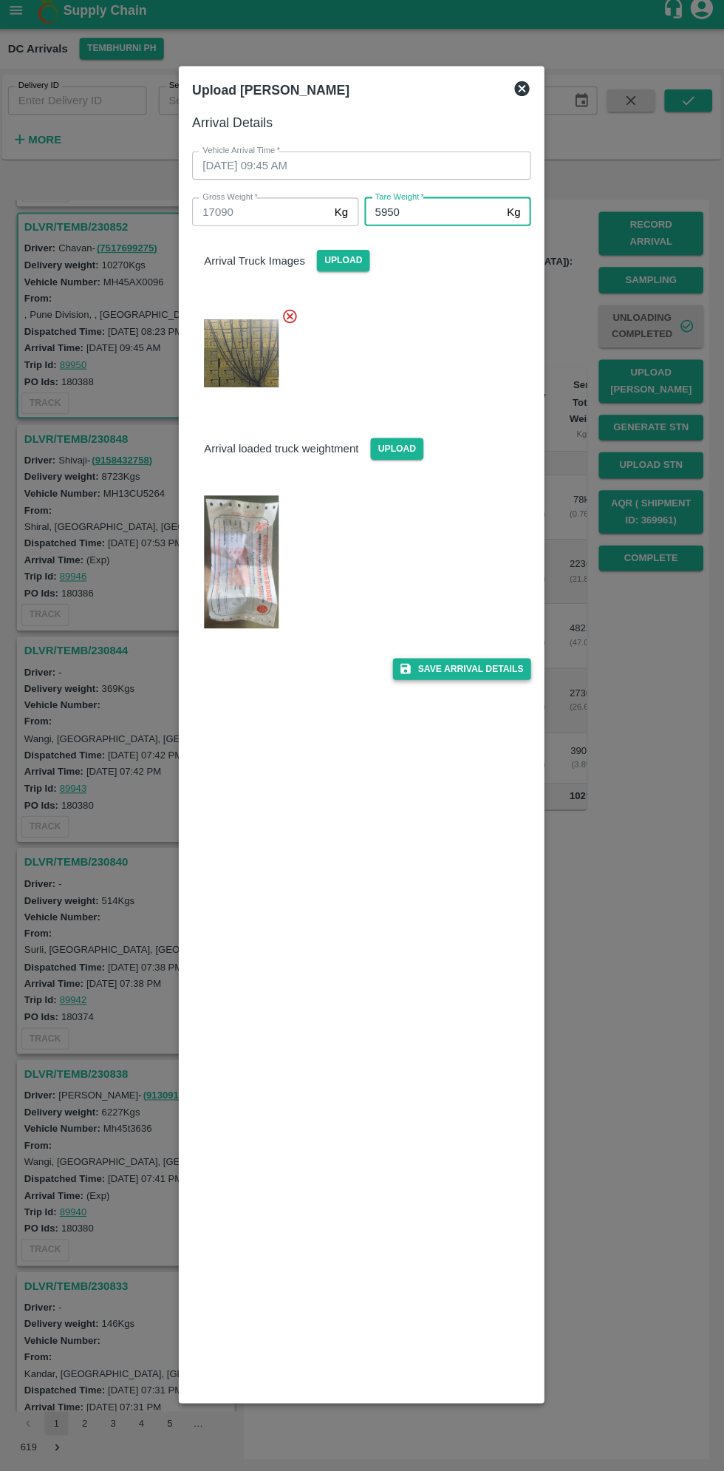
type input "5950"
click at [472, 670] on button "Save Arrival Details" at bounding box center [461, 670] width 137 height 21
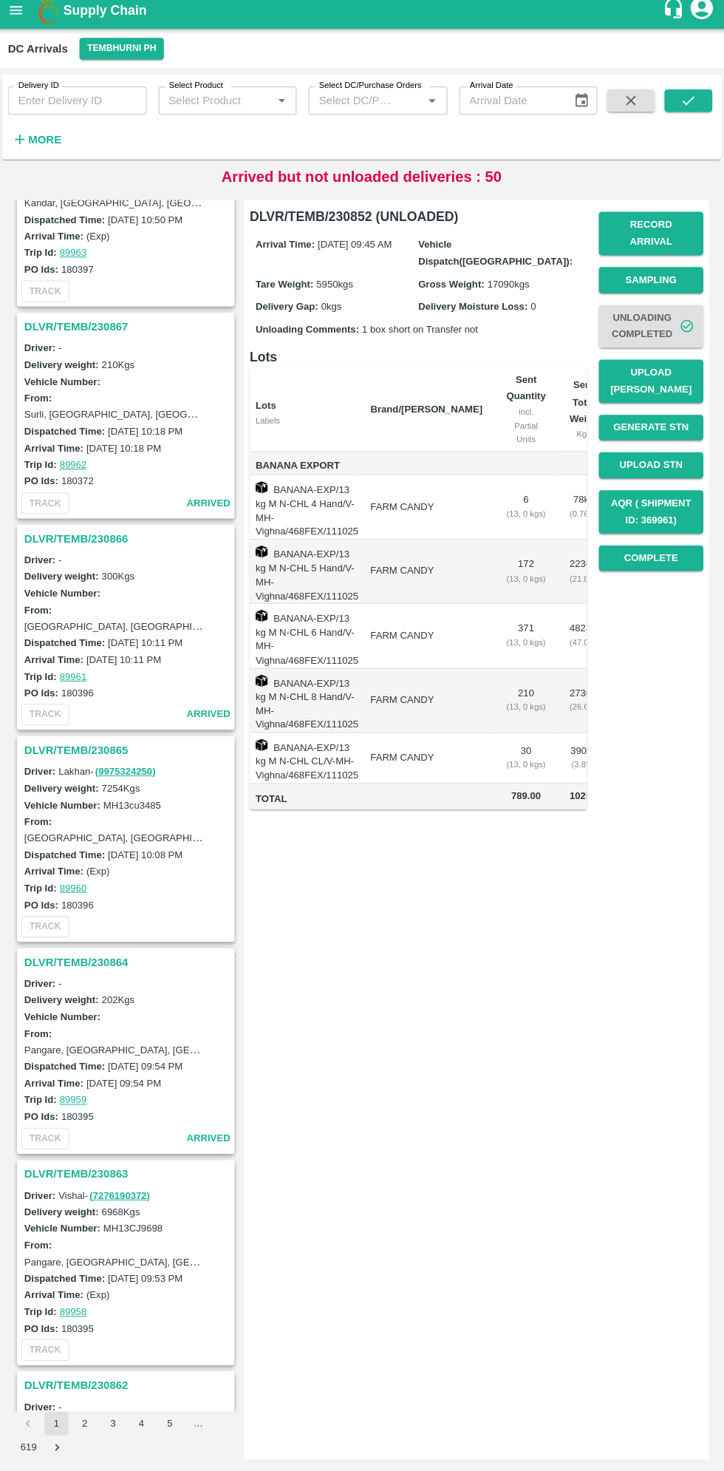
scroll to position [1982, 0]
